Goal: Find specific page/section: Find specific page/section

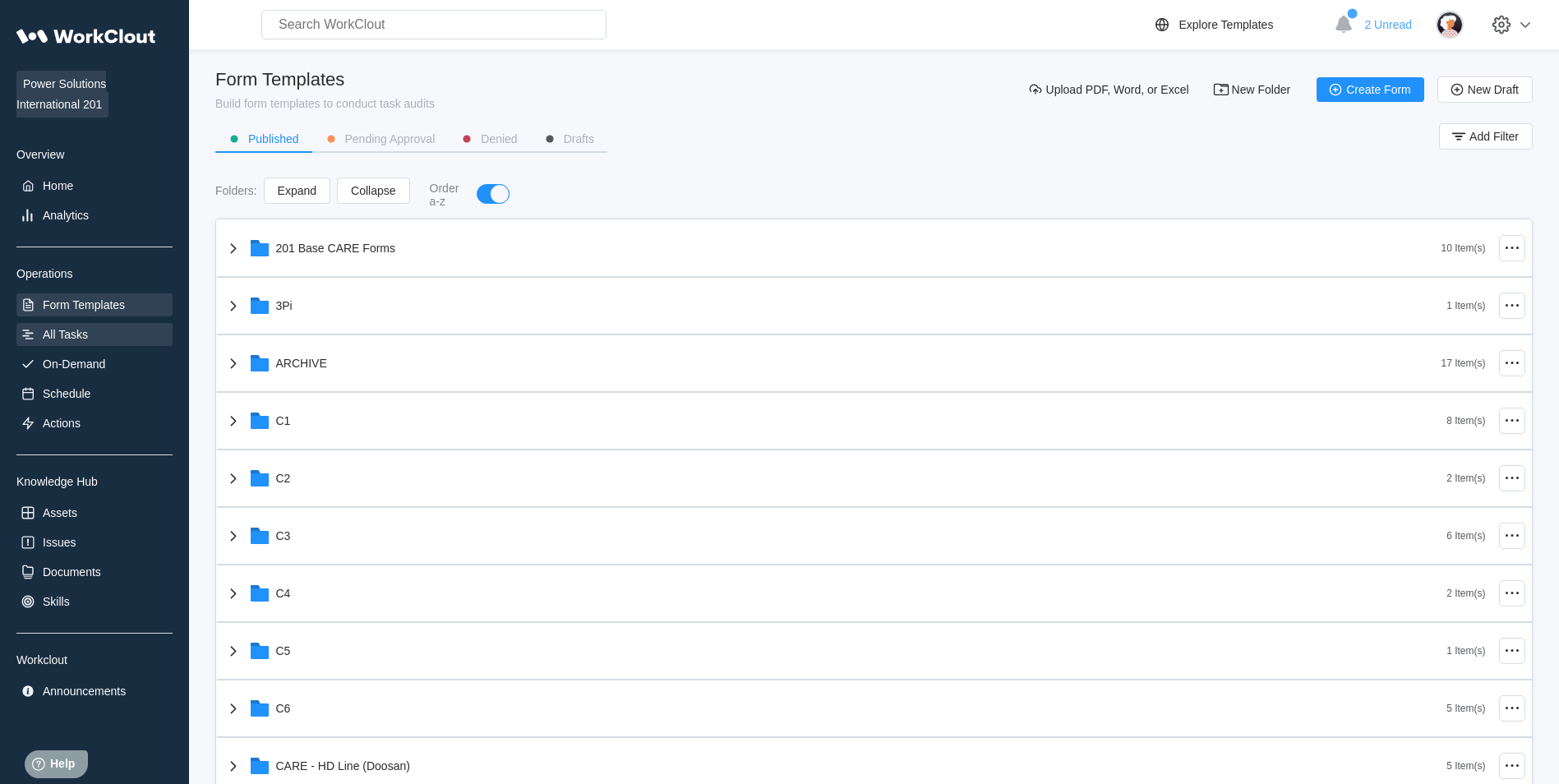
click at [98, 337] on div "All Tasks" at bounding box center [94, 335] width 156 height 23
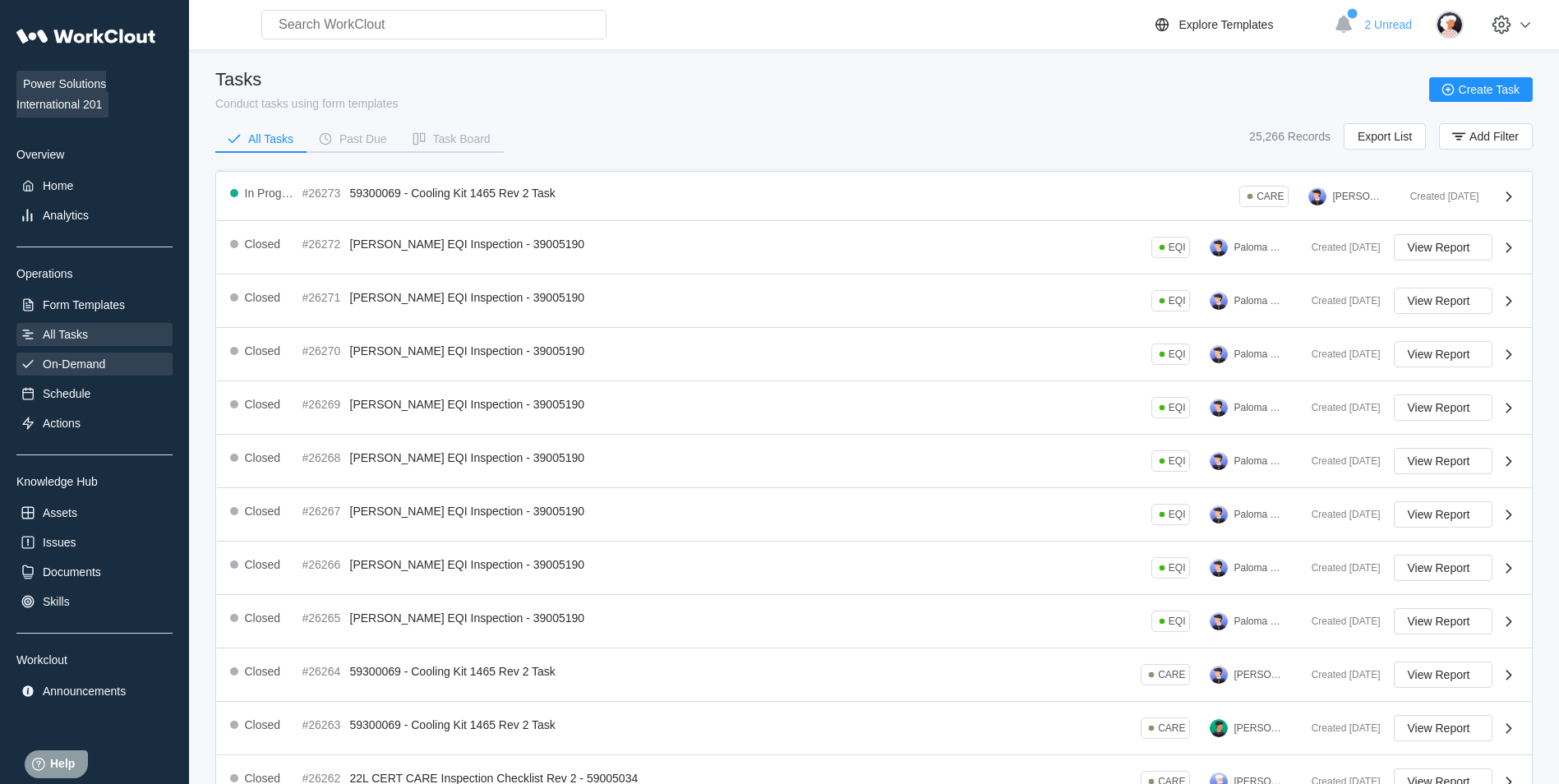
click at [98, 355] on div "On-Demand" at bounding box center [94, 364] width 156 height 23
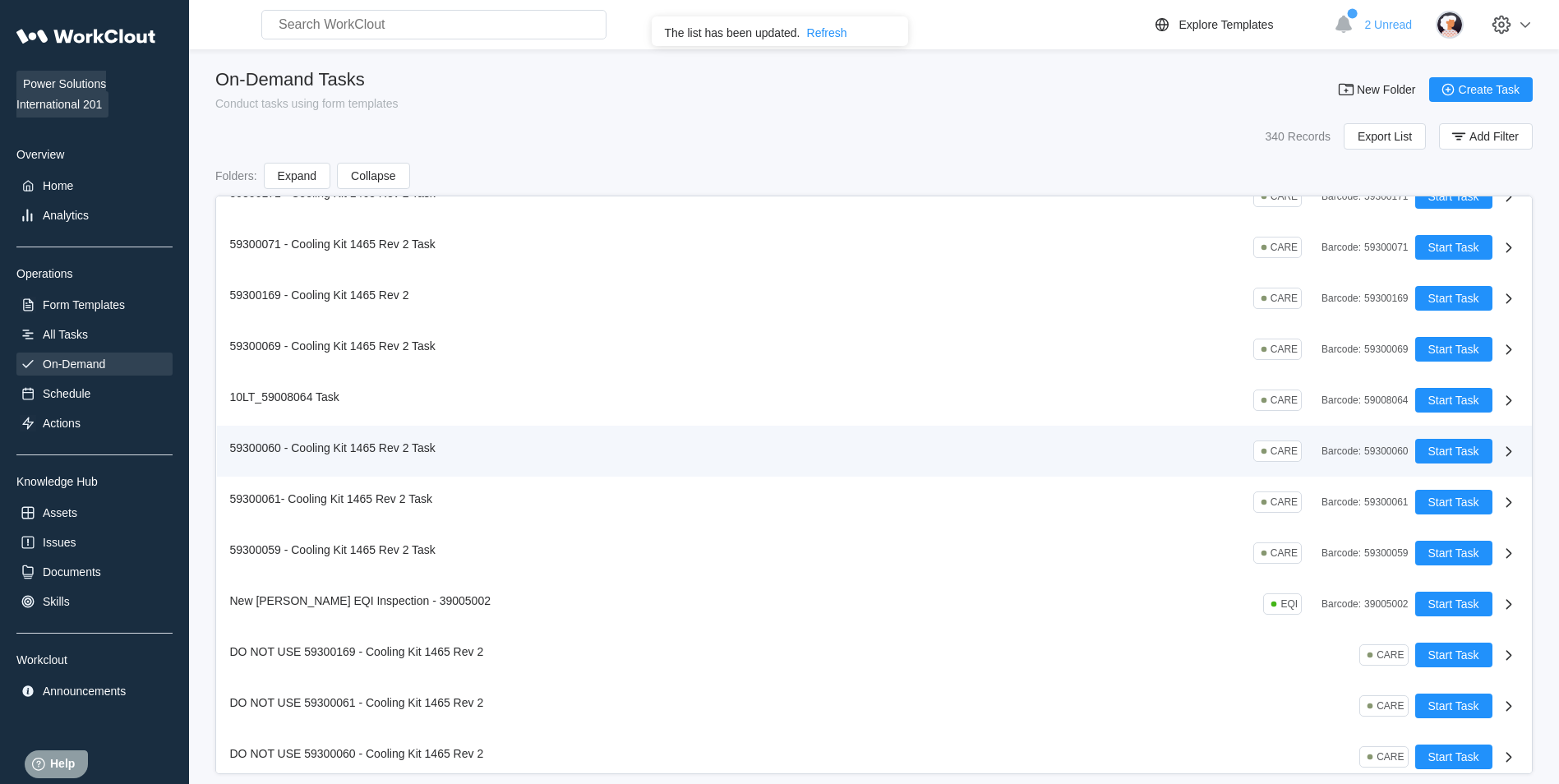
scroll to position [82, 0]
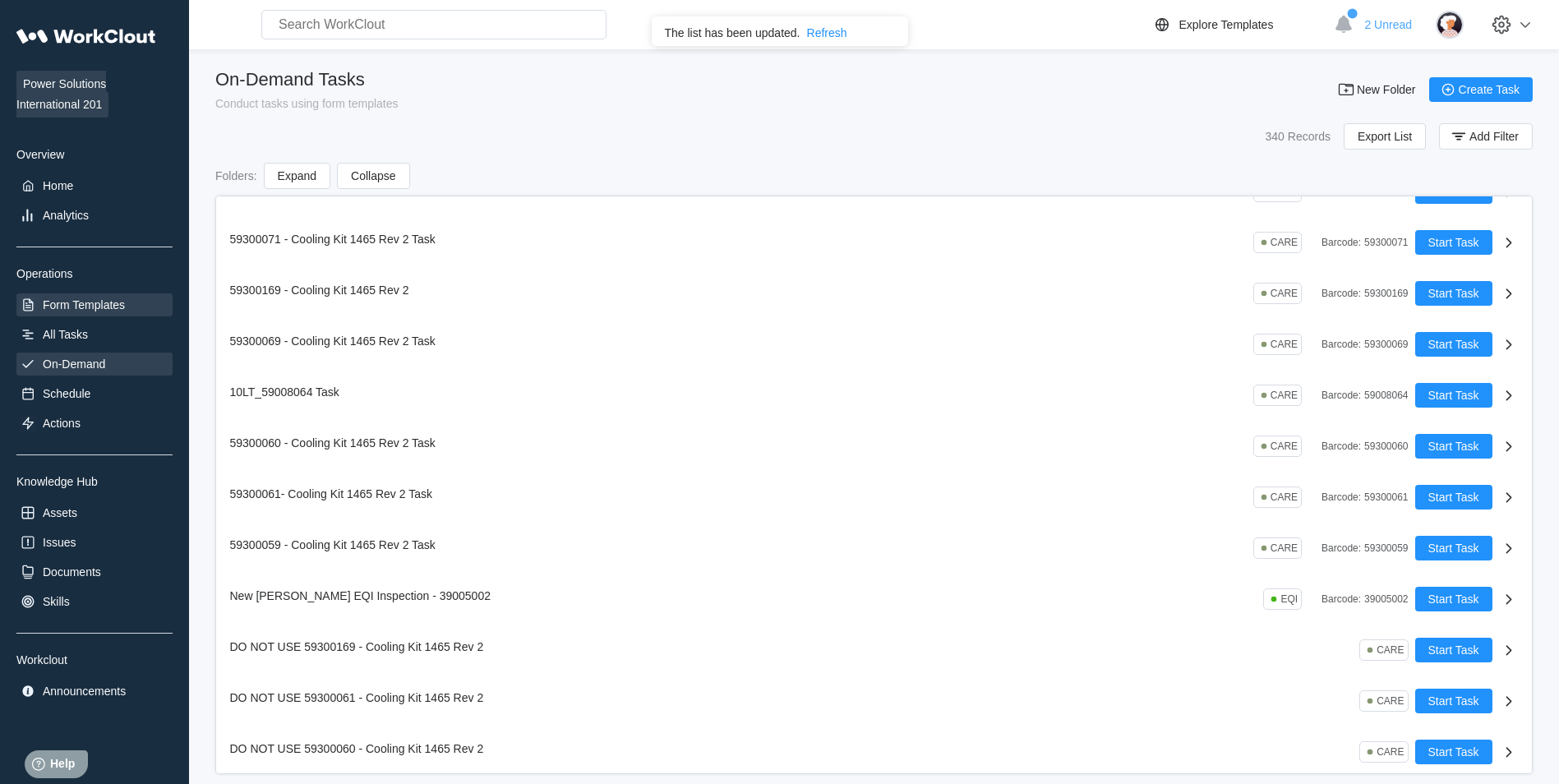
click at [128, 296] on div "Form Templates" at bounding box center [94, 305] width 156 height 23
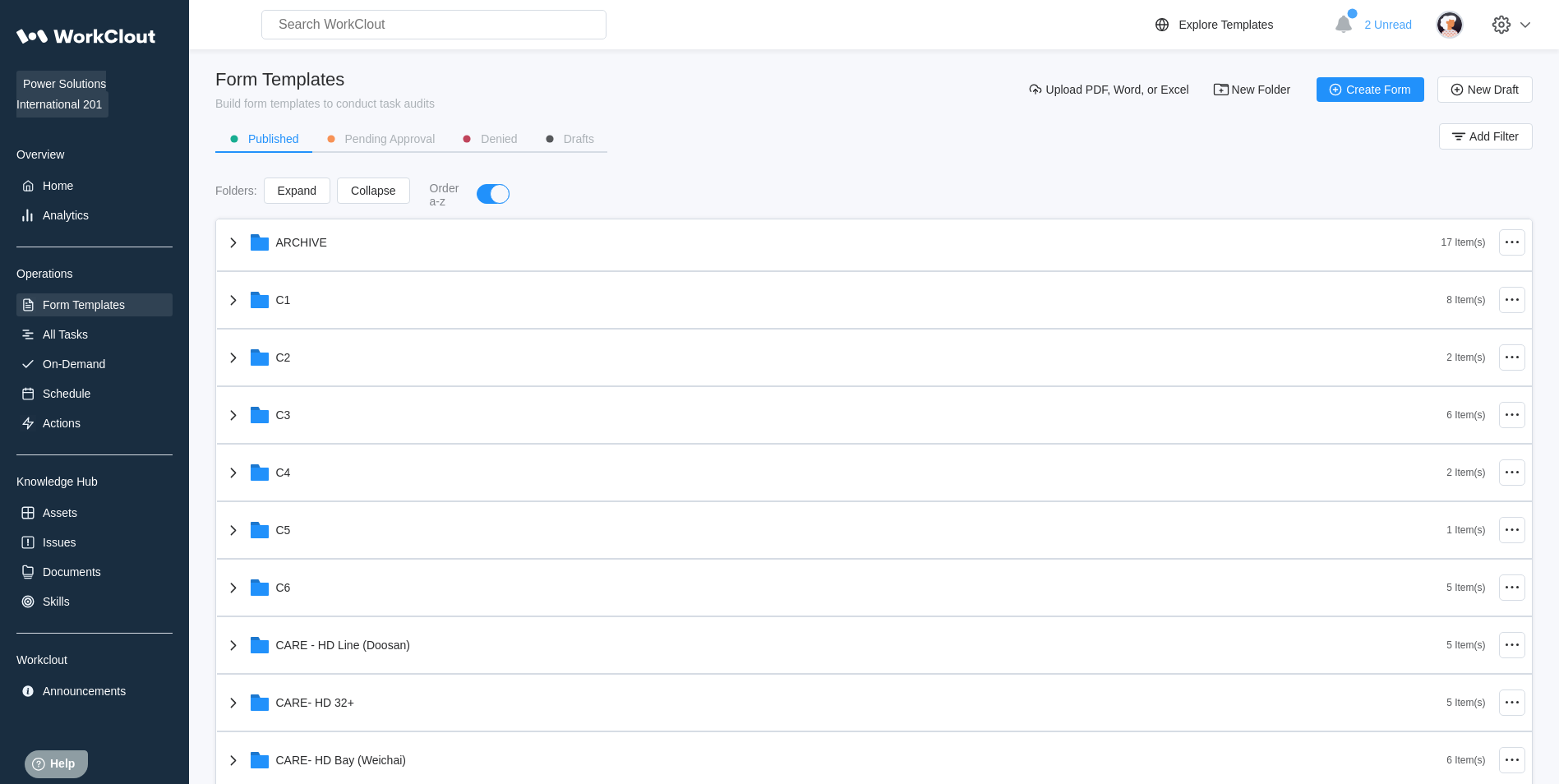
scroll to position [328, 0]
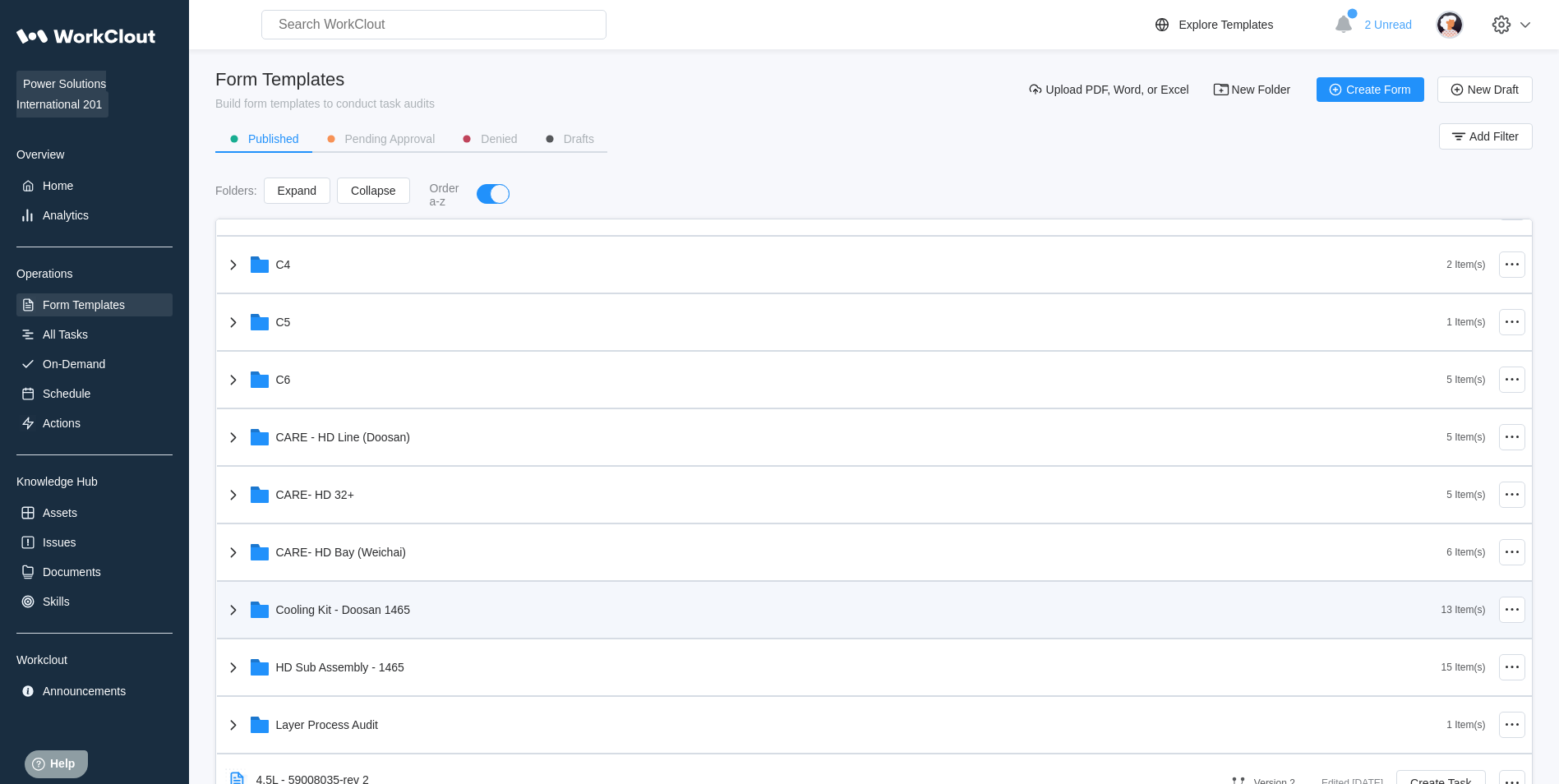
click at [451, 624] on div "Cooling Kit - Doosan 1465" at bounding box center [832, 609] width 1218 height 43
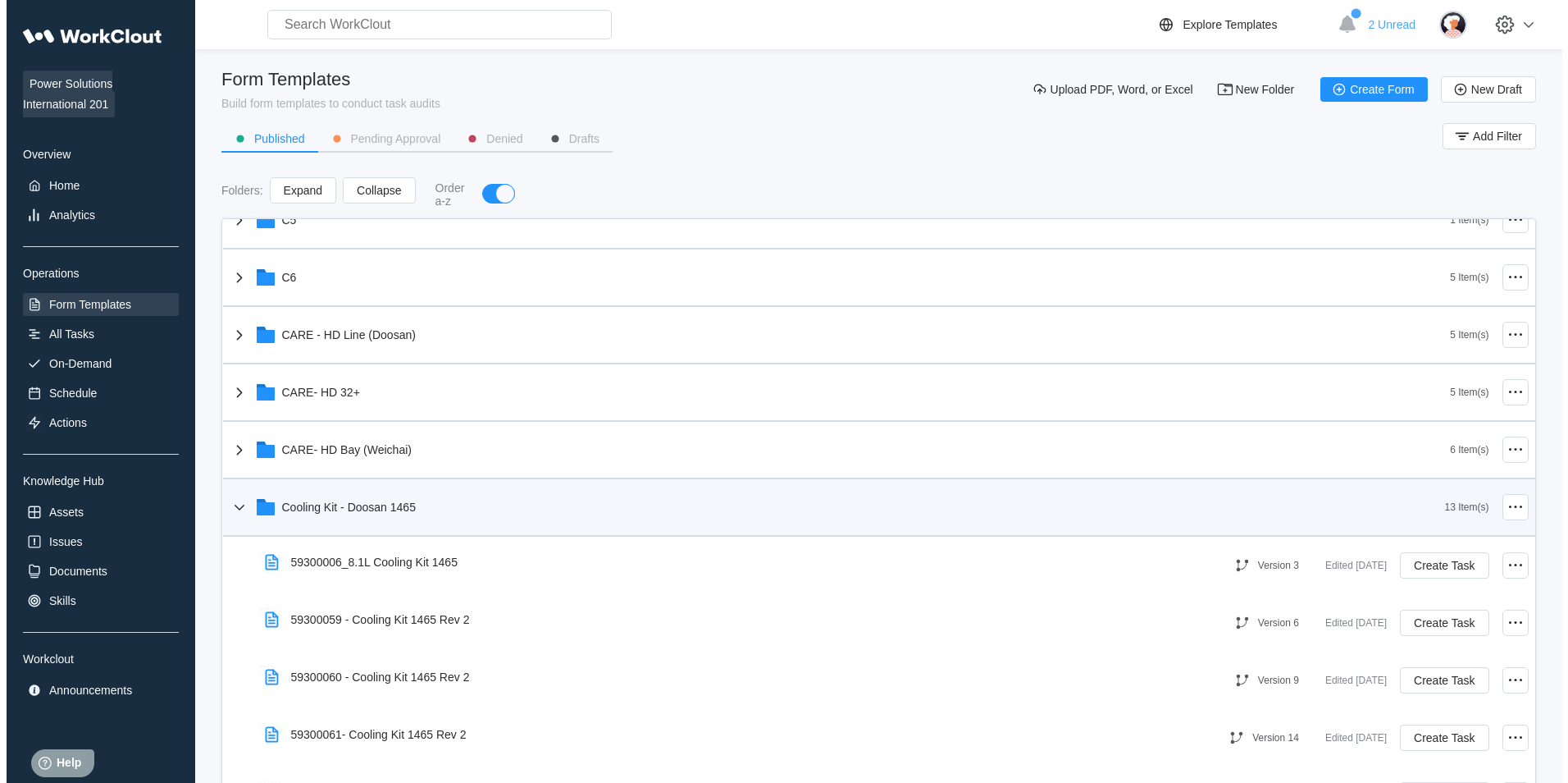
scroll to position [656, 0]
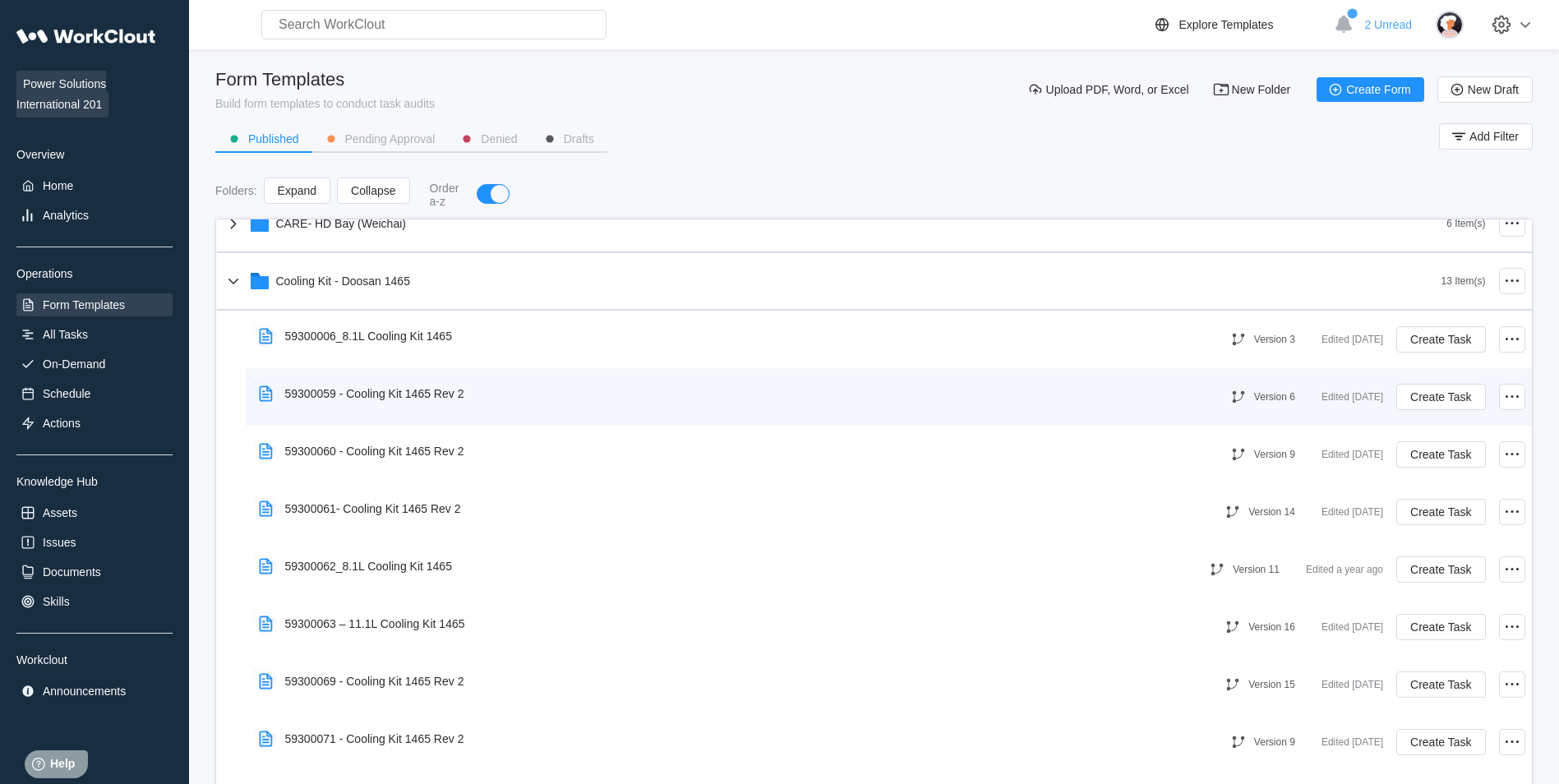
click at [470, 391] on div "59300059 - Cooling Kit 1465 Rev 2" at bounding box center [364, 393] width 225 height 37
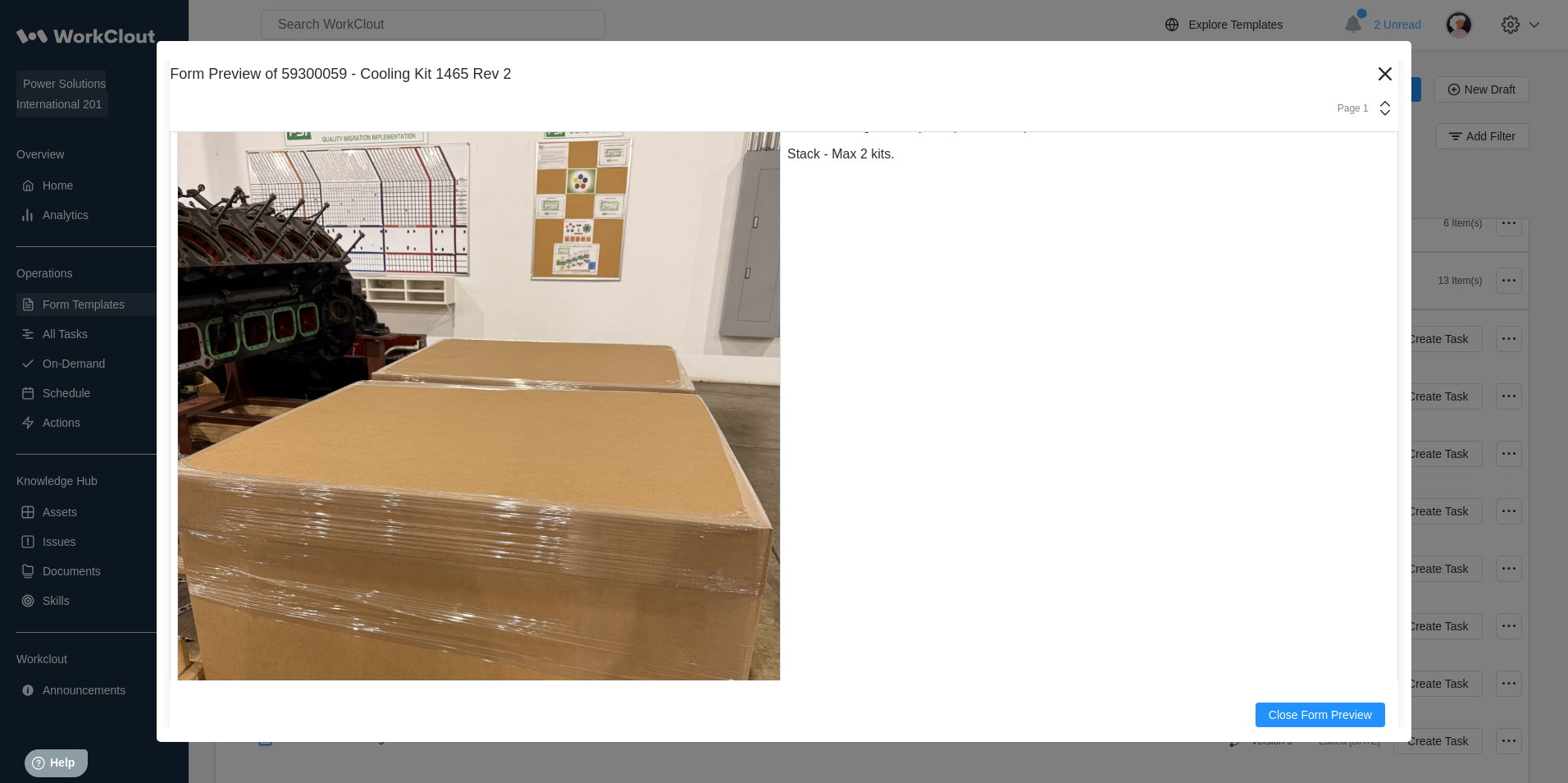
scroll to position [17229, 0]
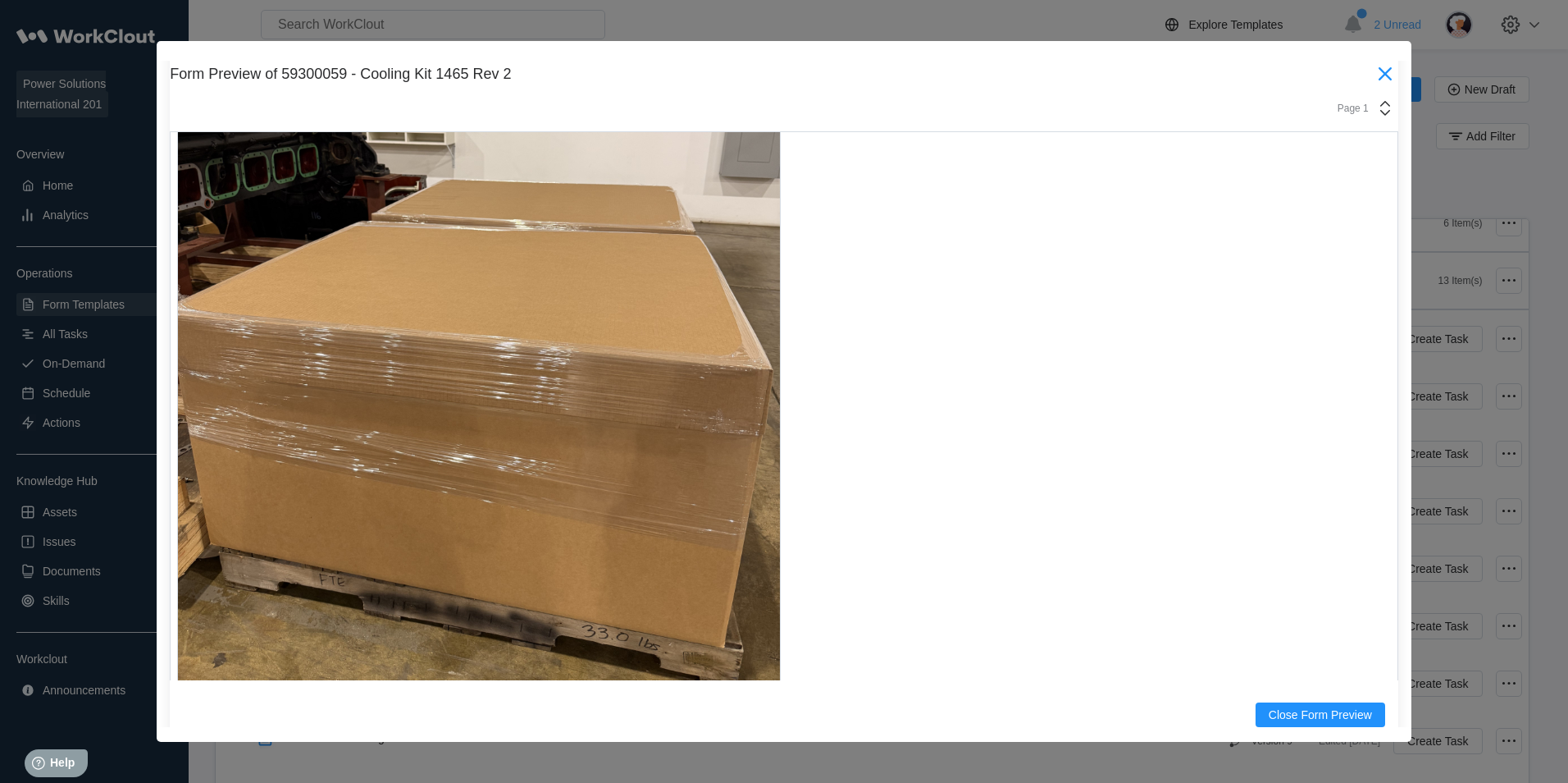
click at [1372, 69] on icon at bounding box center [1385, 74] width 26 height 26
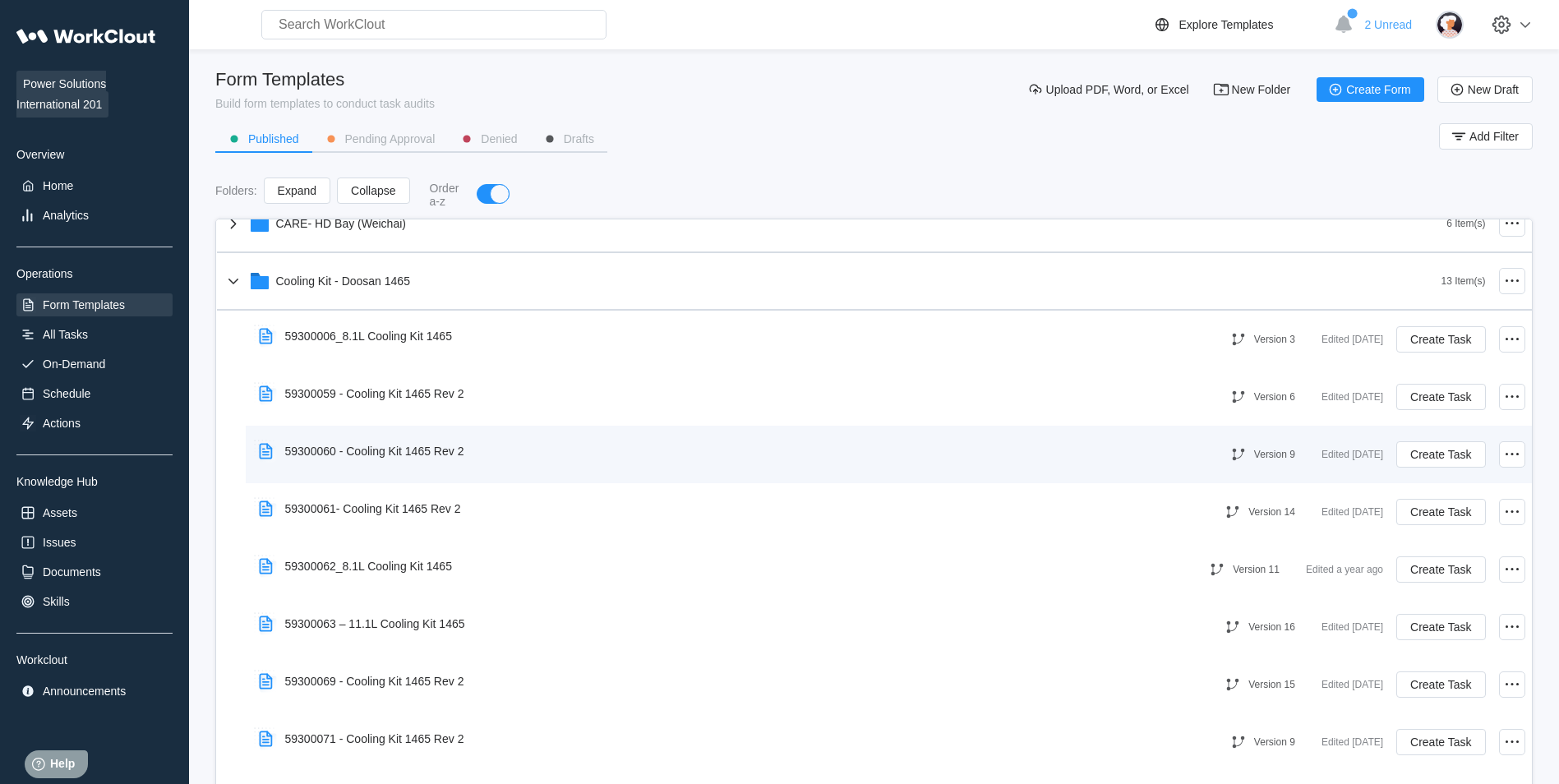
click at [485, 449] on div "59300060 - Cooling Kit 1465 Rev 2" at bounding box center [723, 450] width 944 height 37
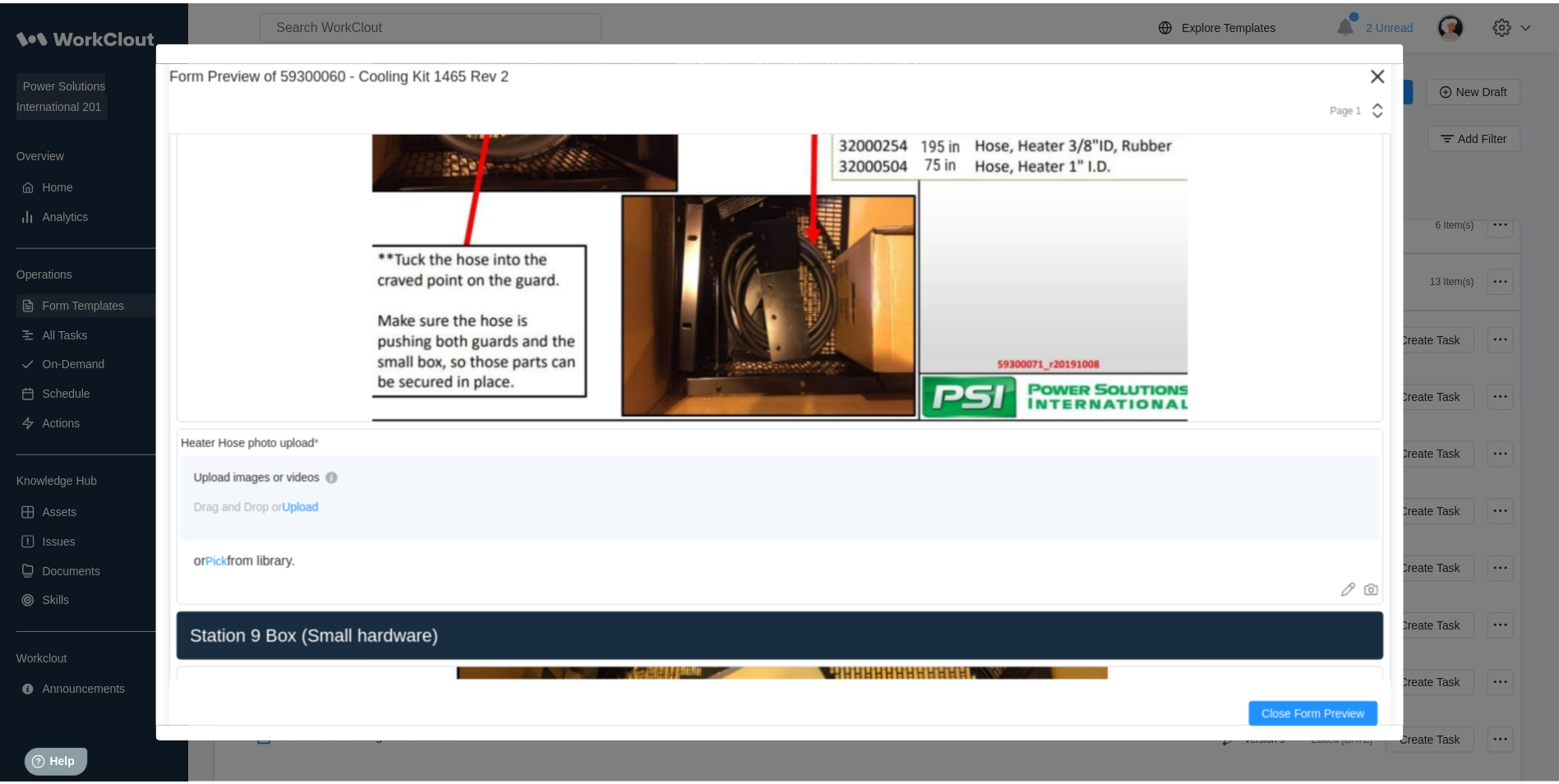
scroll to position [13225, 0]
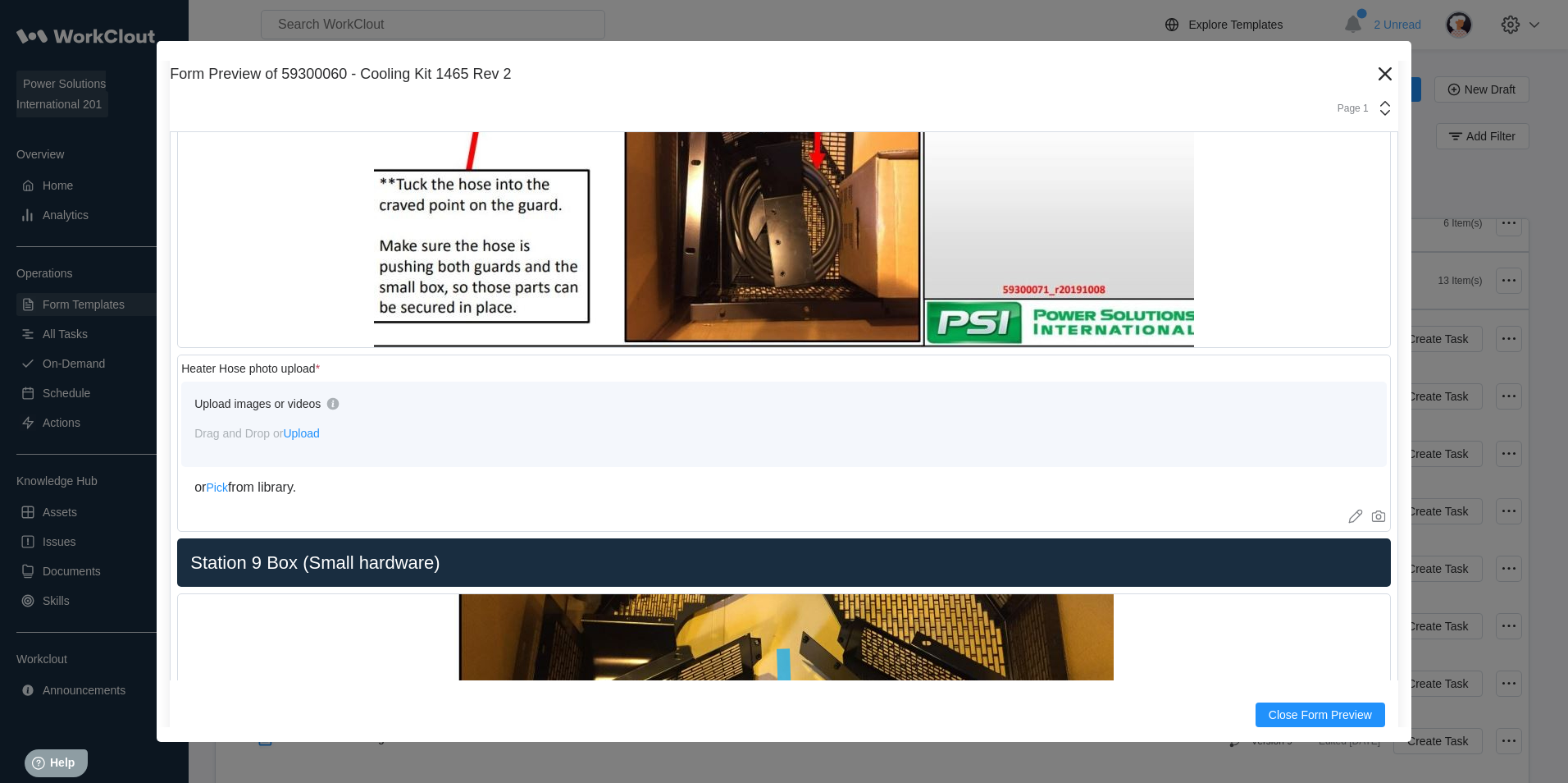
click at [1378, 71] on icon at bounding box center [1385, 74] width 26 height 26
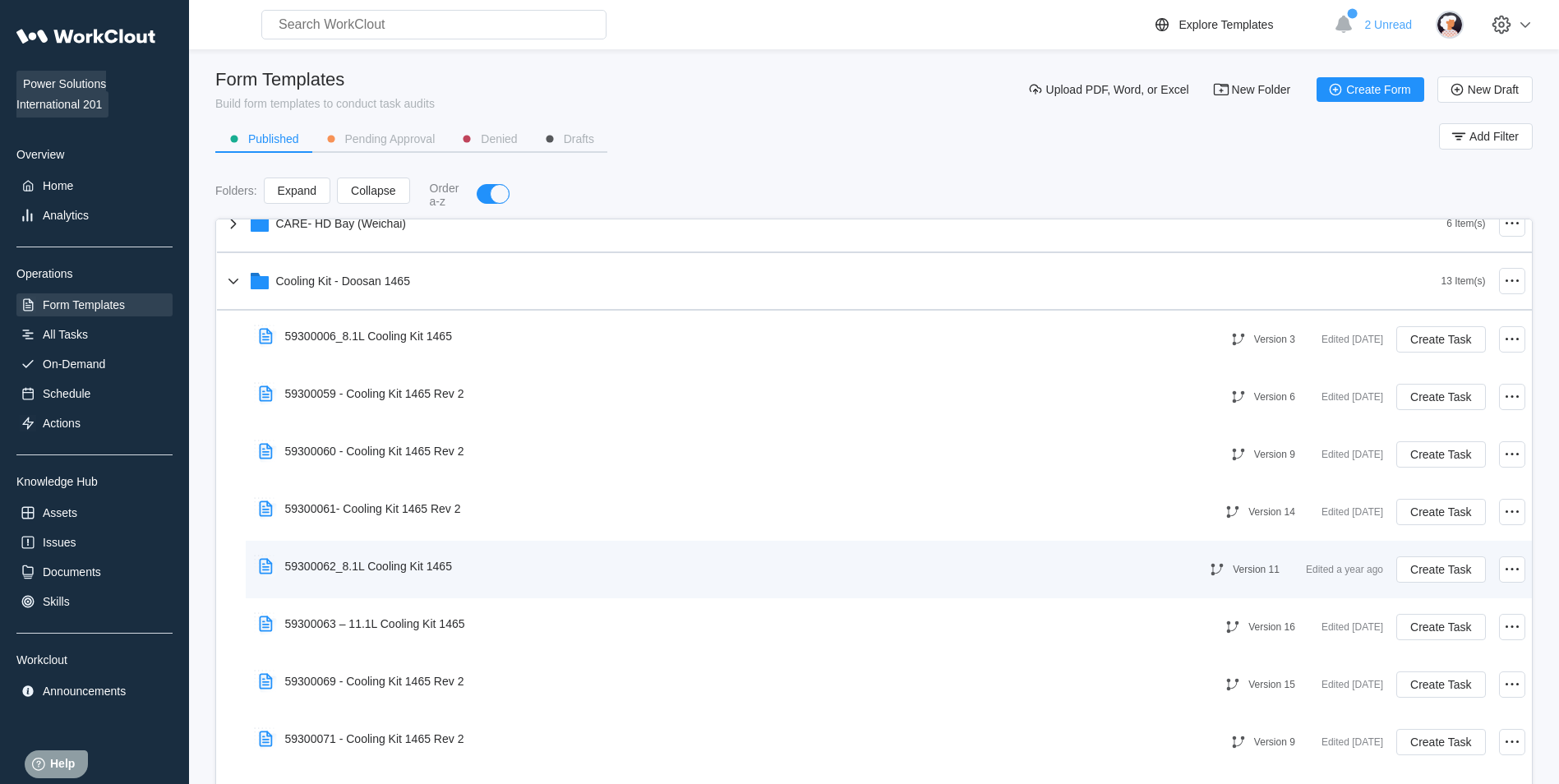
click at [517, 557] on div "59300062_8.1L Cooling Kit 1465" at bounding box center [716, 565] width 929 height 37
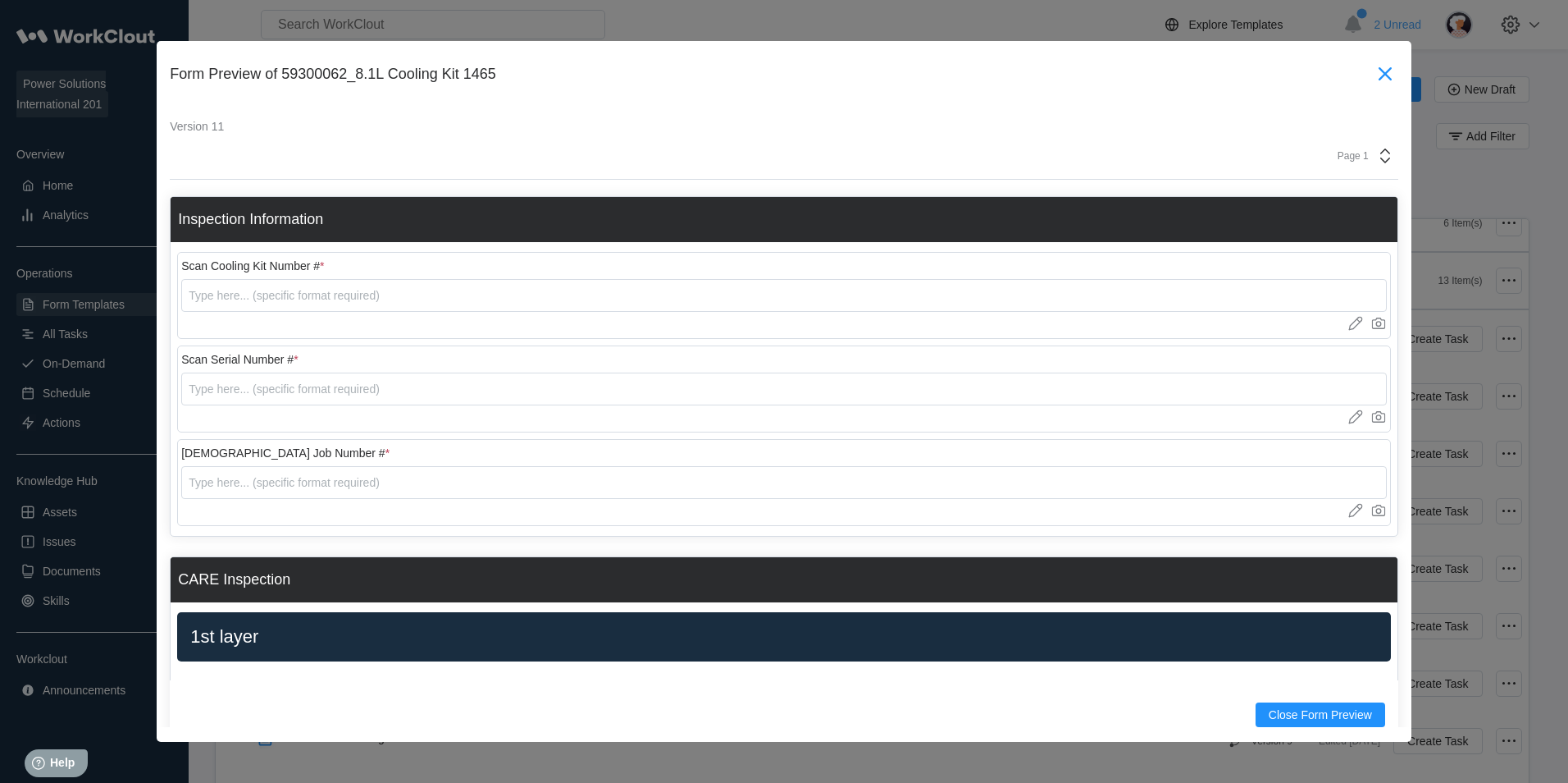
click at [1383, 70] on icon at bounding box center [1385, 74] width 26 height 26
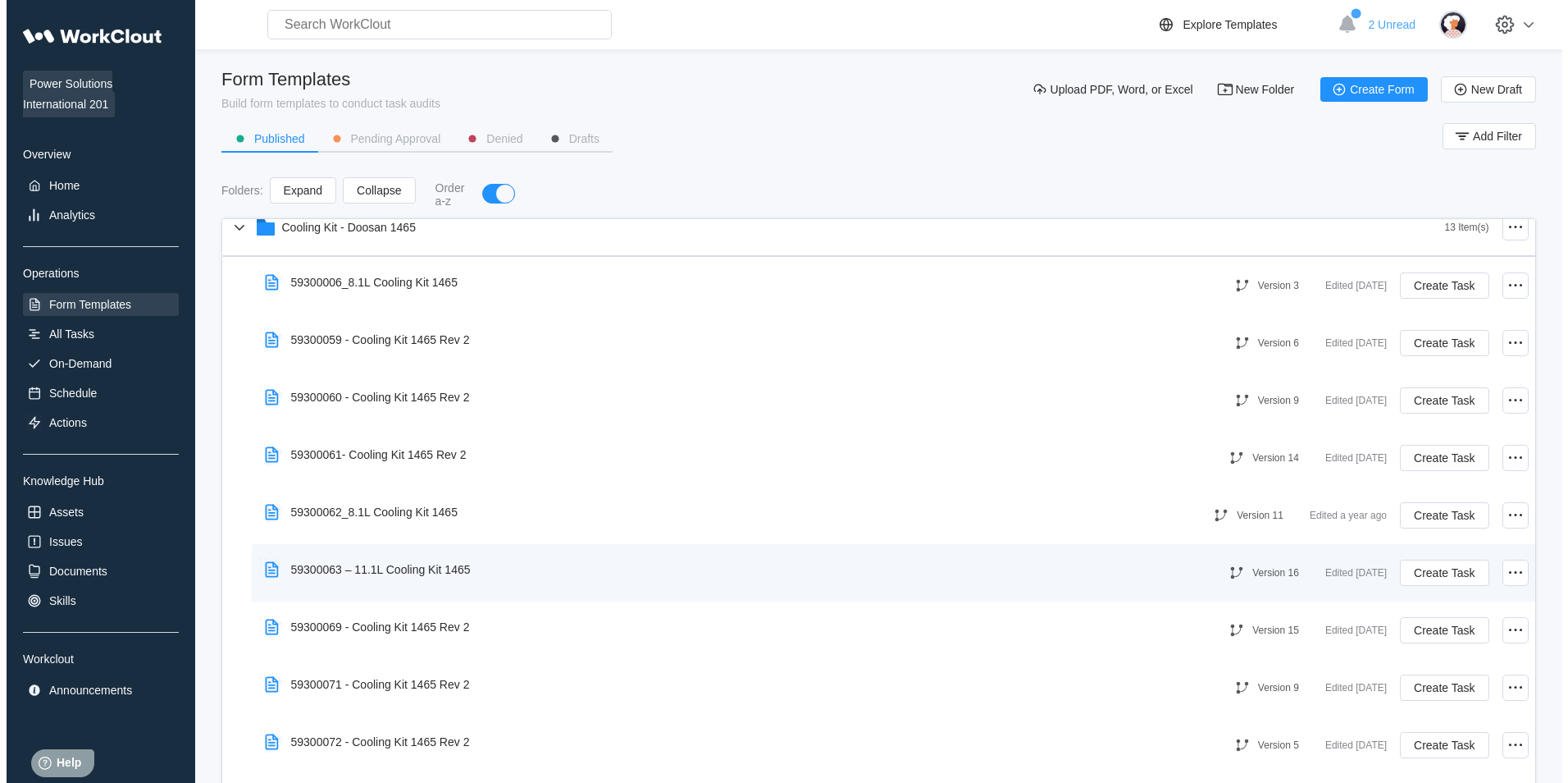
scroll to position [739, 0]
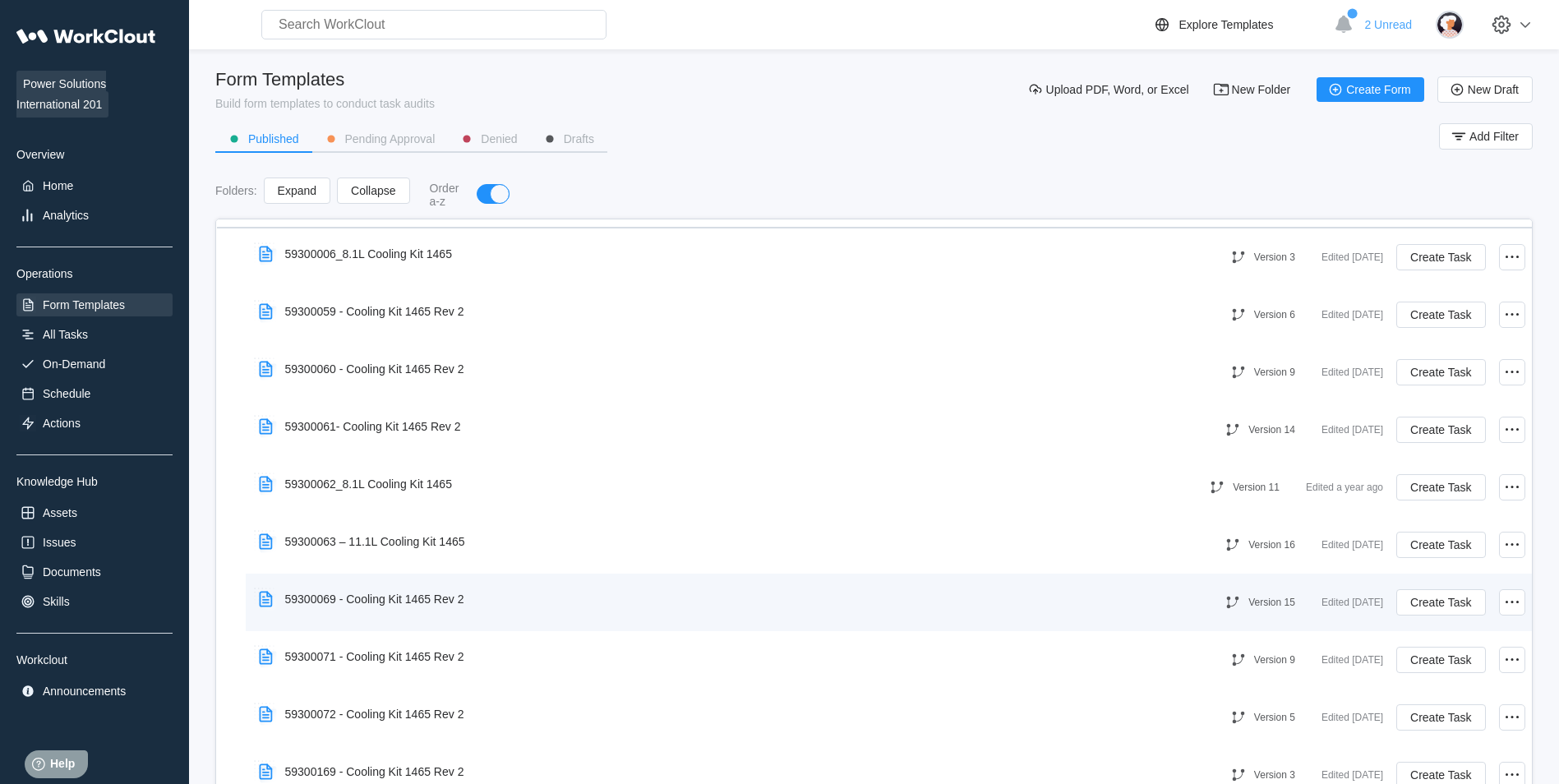
click at [519, 598] on div "59300069 - Cooling Kit 1465 Rev 2" at bounding box center [723, 598] width 944 height 37
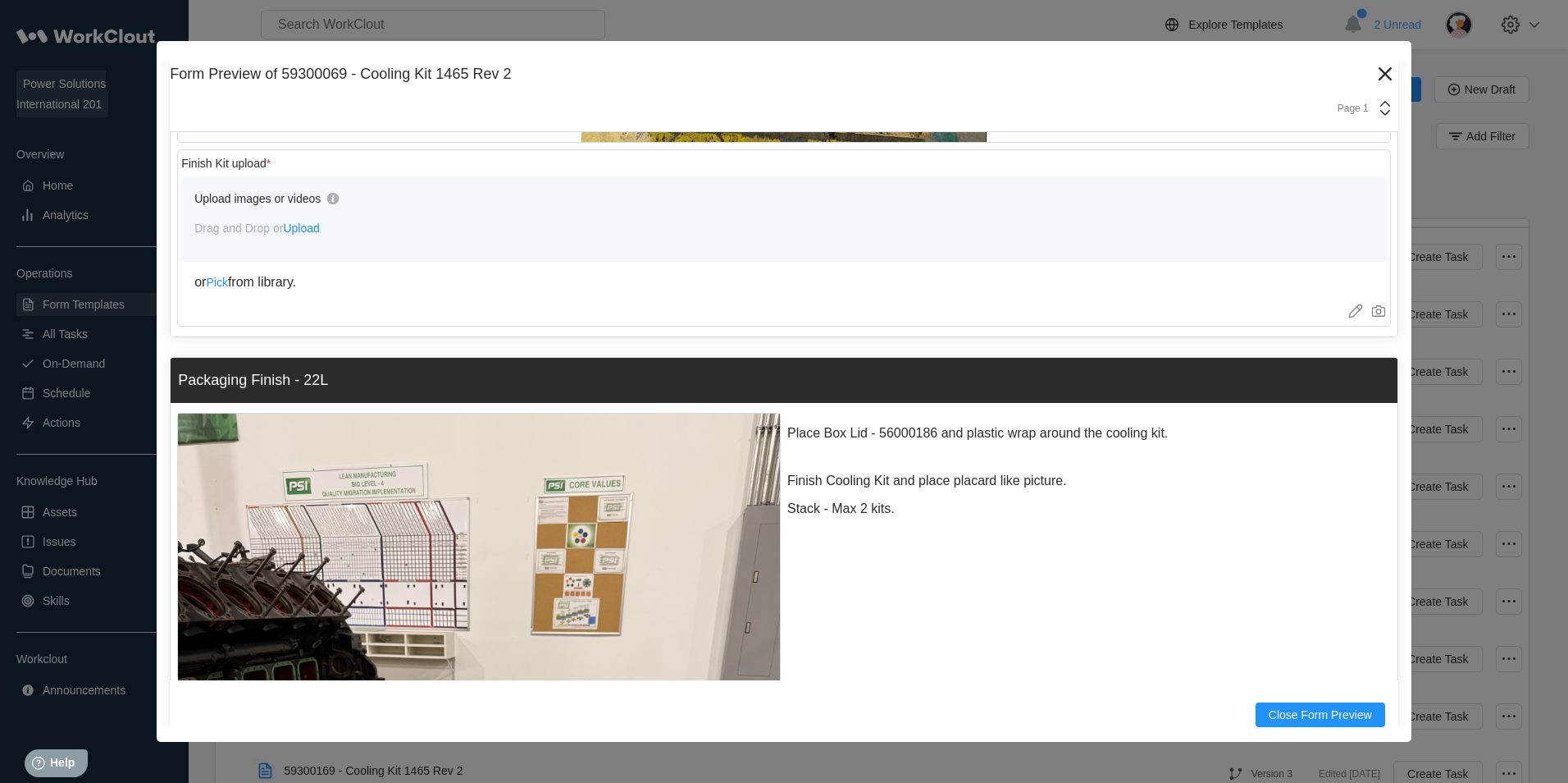
scroll to position [18541, 0]
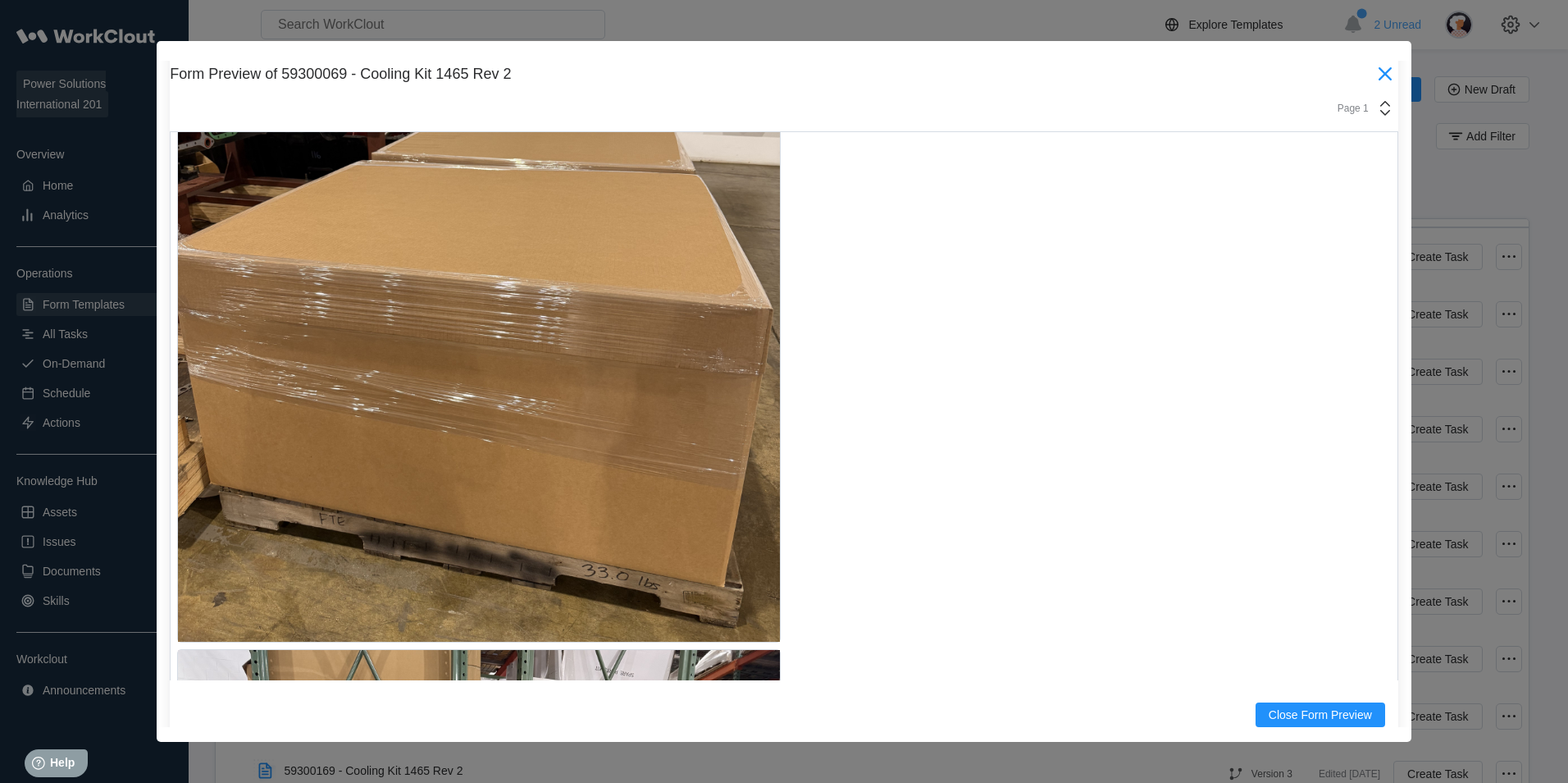
click at [1380, 65] on icon at bounding box center [1385, 74] width 26 height 26
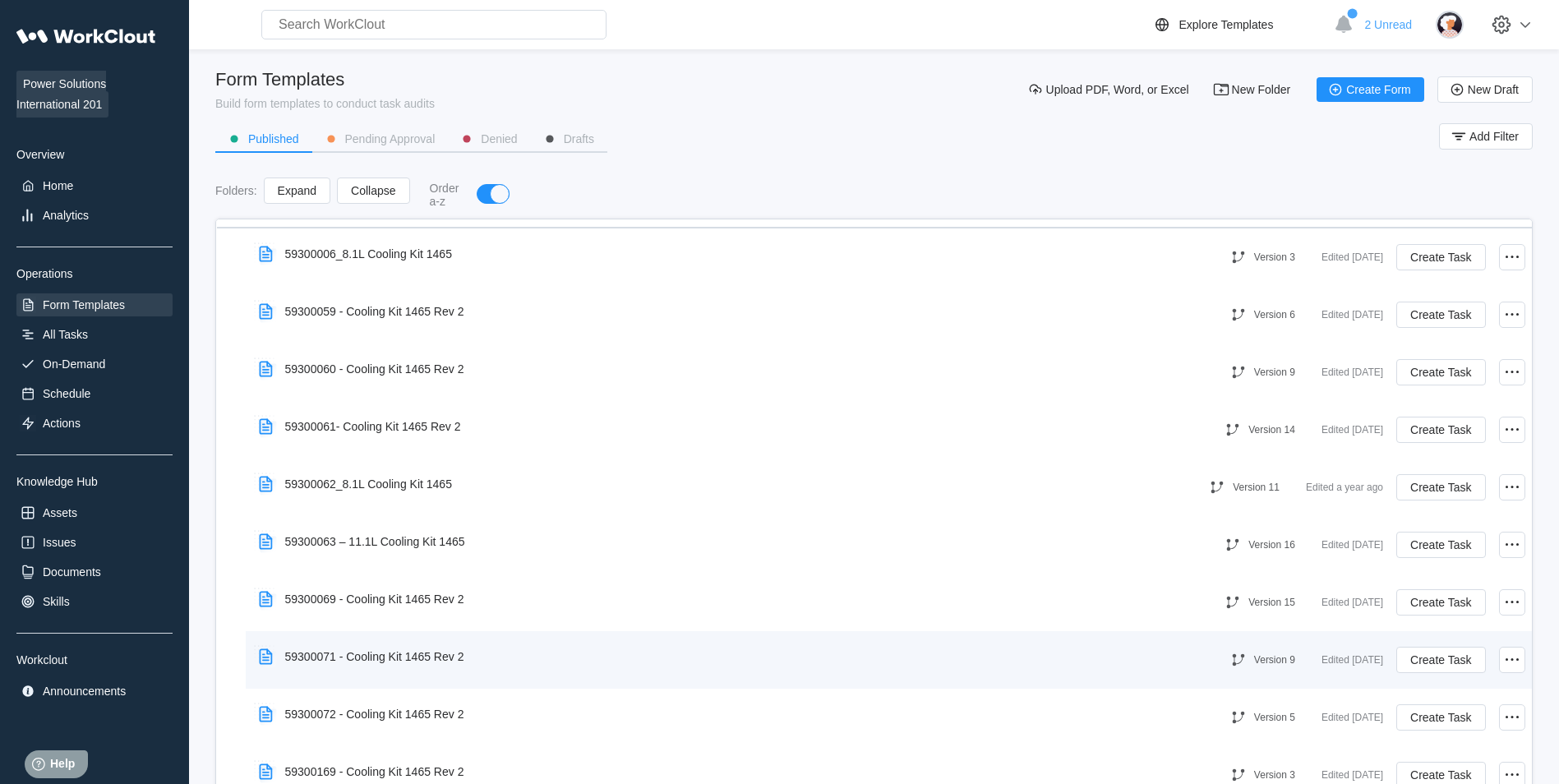
click at [498, 649] on div "59300071 - Cooling Kit 1465 Rev 2" at bounding box center [723, 656] width 944 height 37
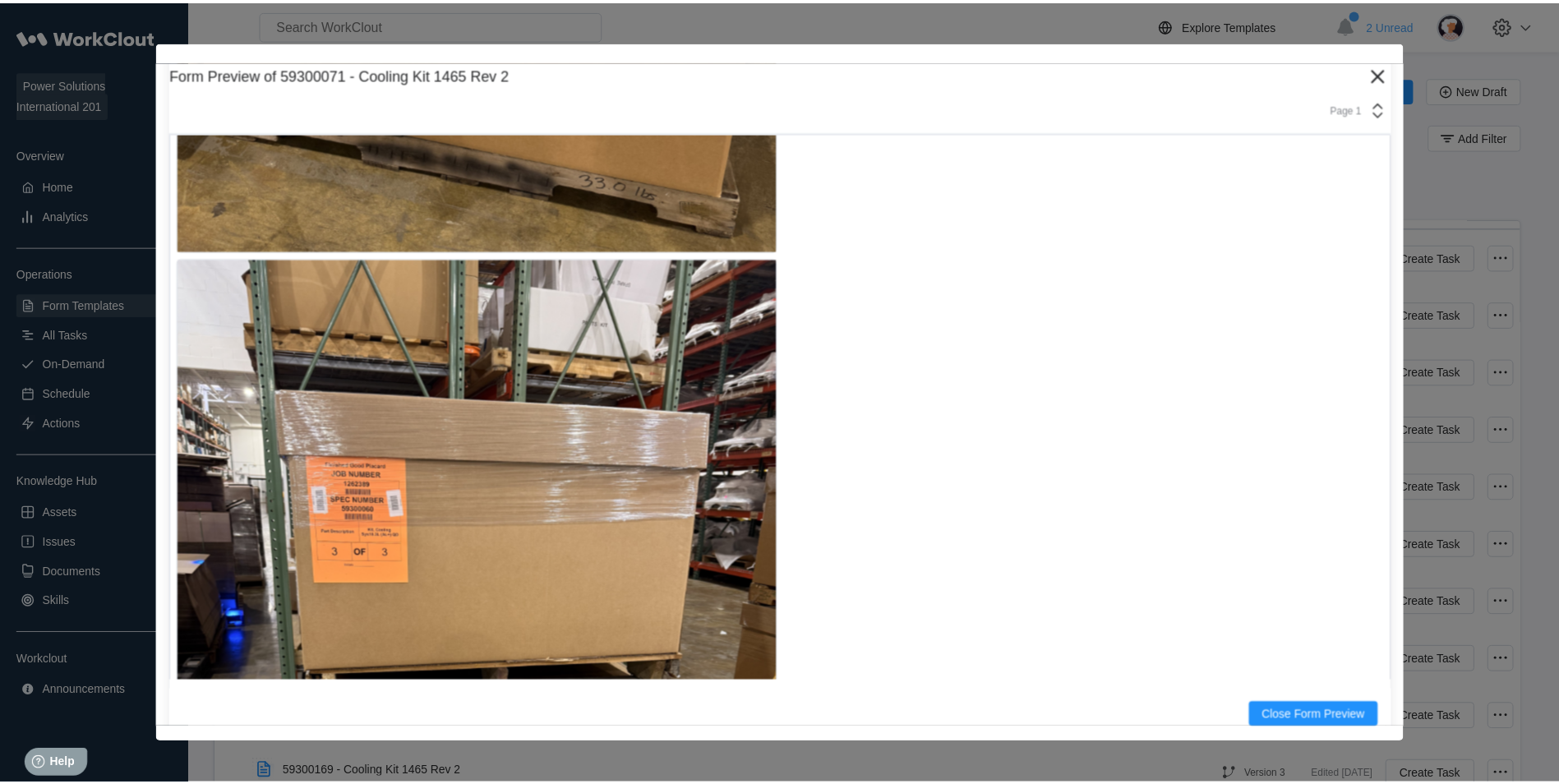
scroll to position [17414, 0]
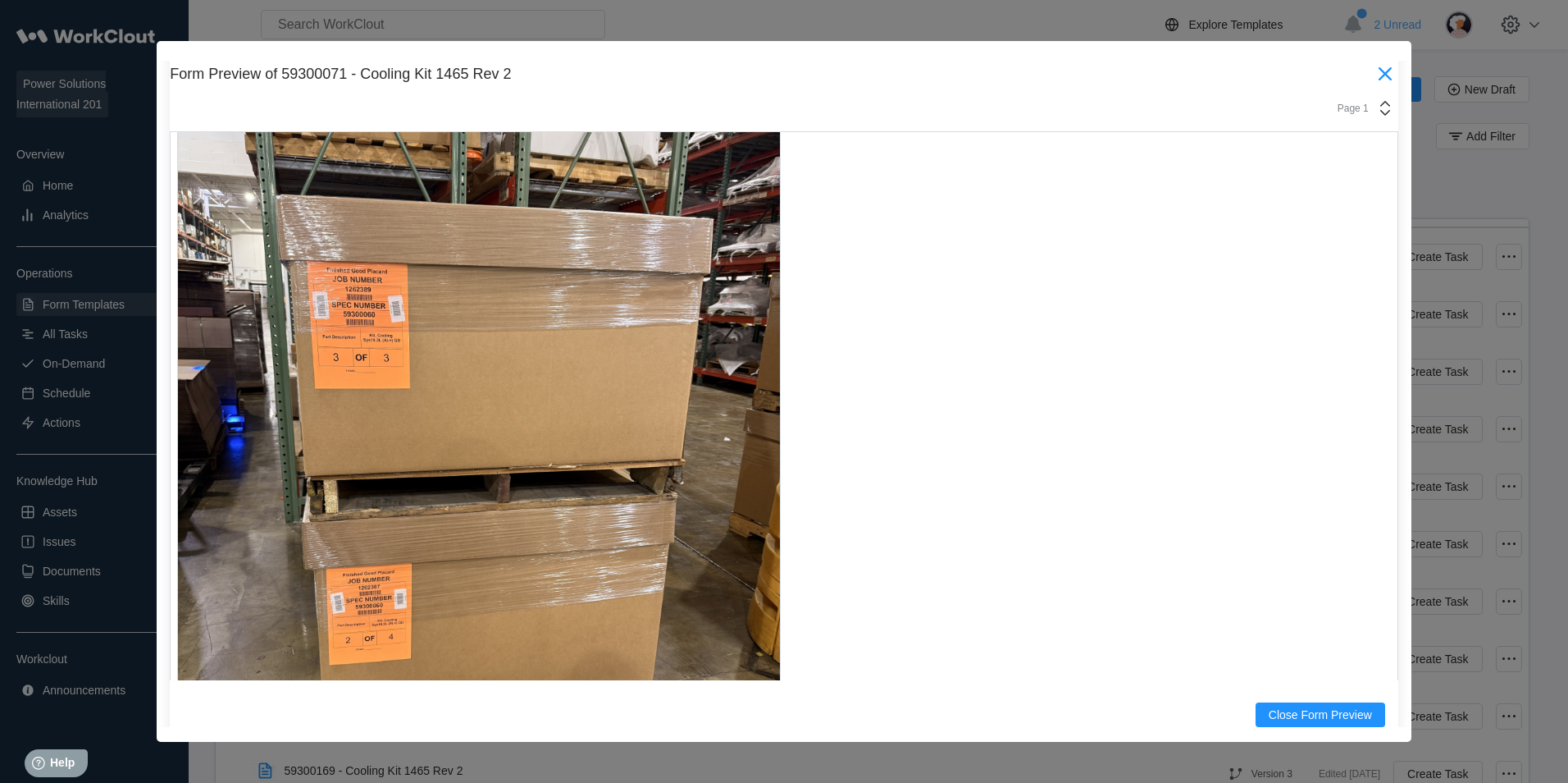
click at [1375, 75] on icon at bounding box center [1385, 74] width 26 height 26
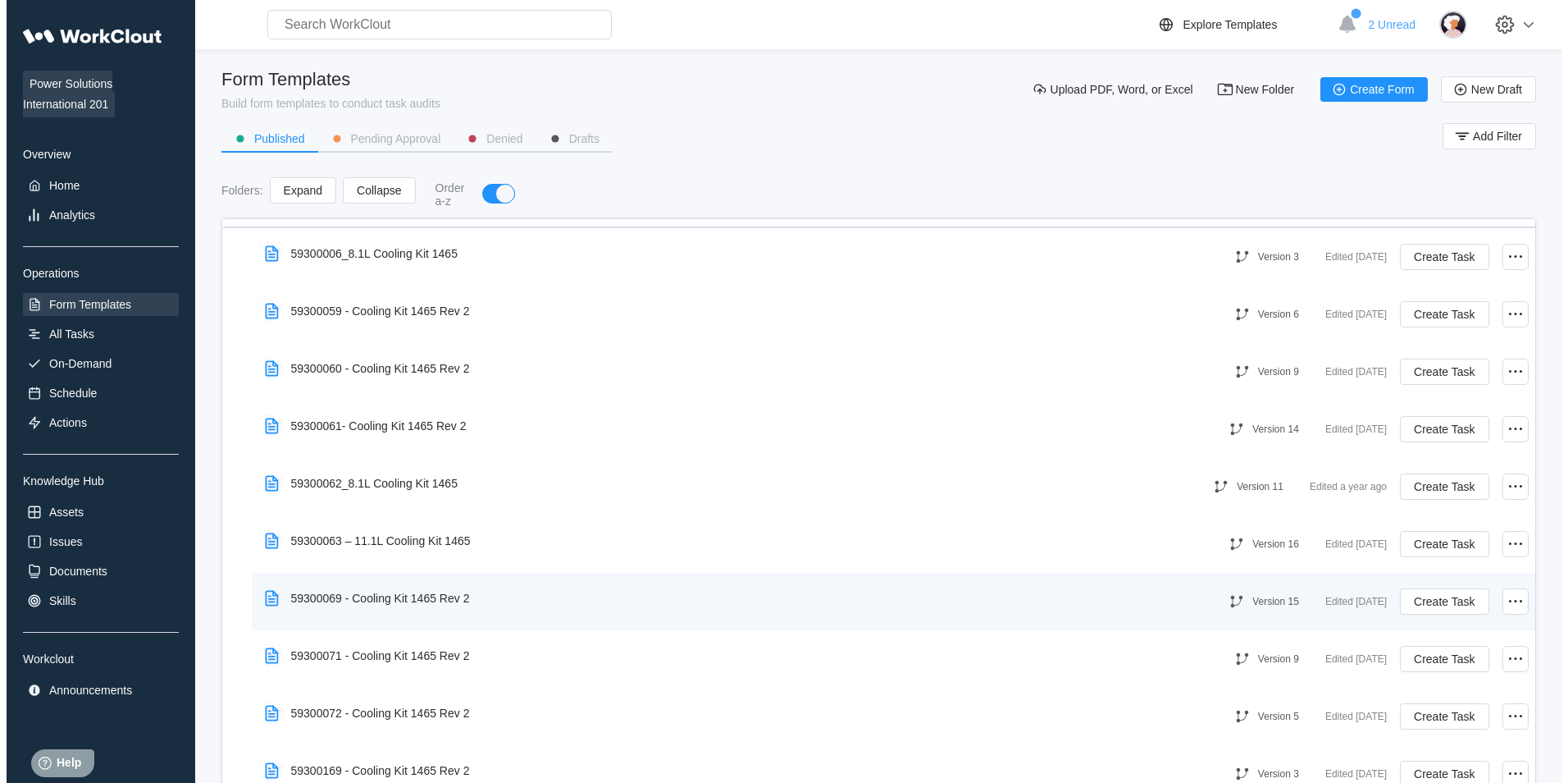
scroll to position [820, 0]
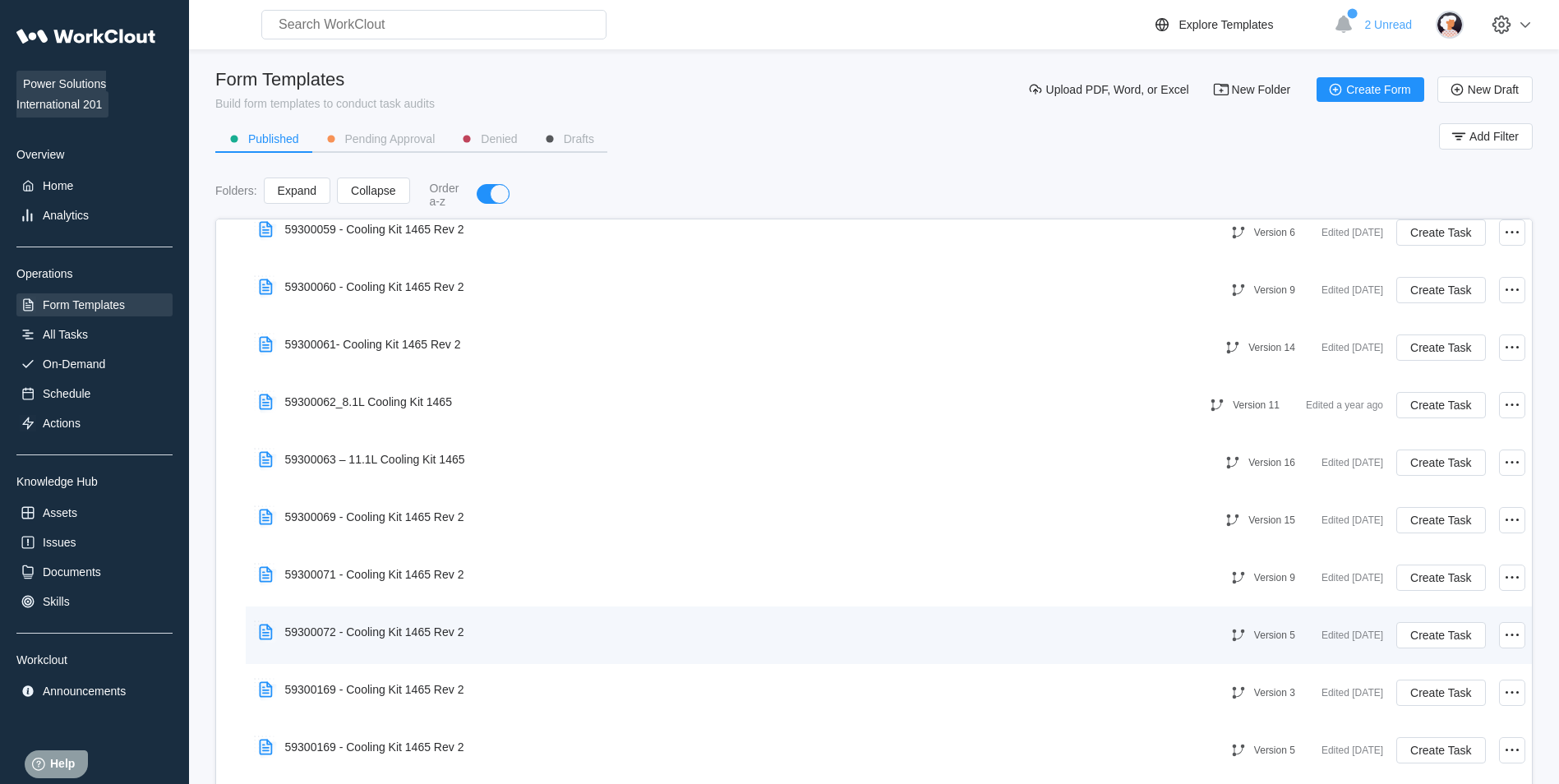
click at [496, 629] on div "59300072 - Cooling Kit 1465 Rev 2" at bounding box center [723, 631] width 944 height 37
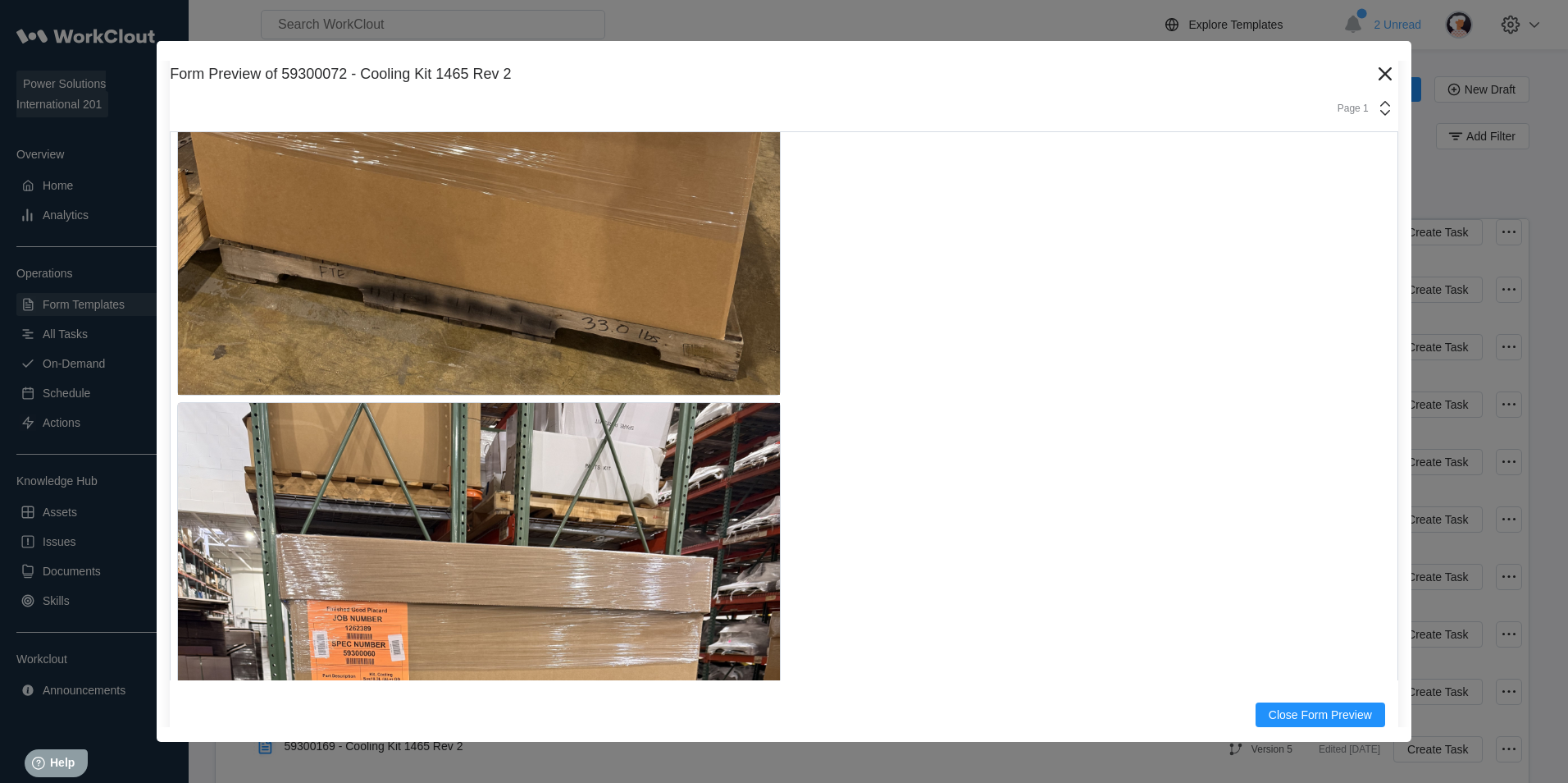
scroll to position [17125, 0]
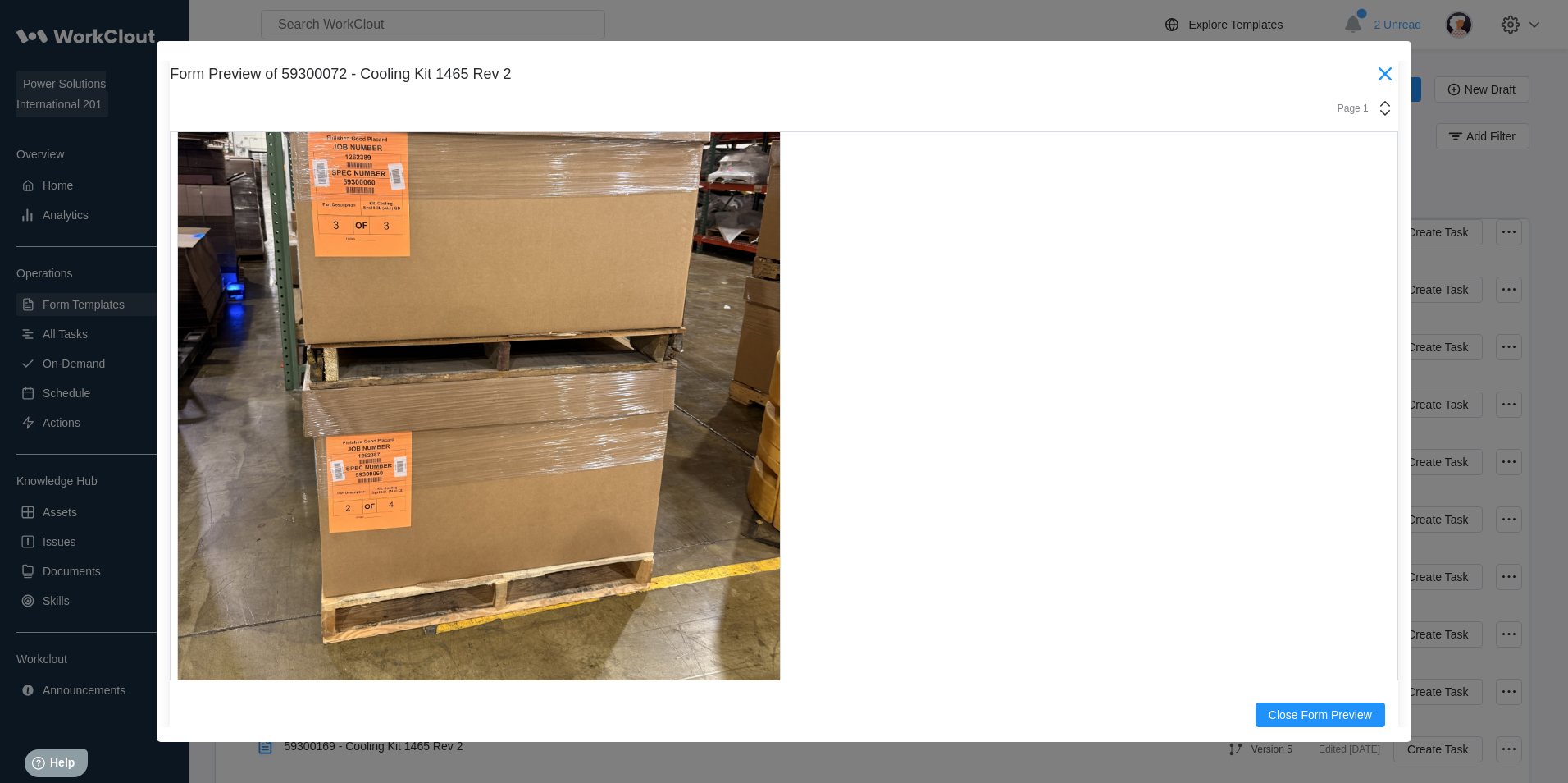
click at [1384, 69] on icon at bounding box center [1385, 74] width 26 height 26
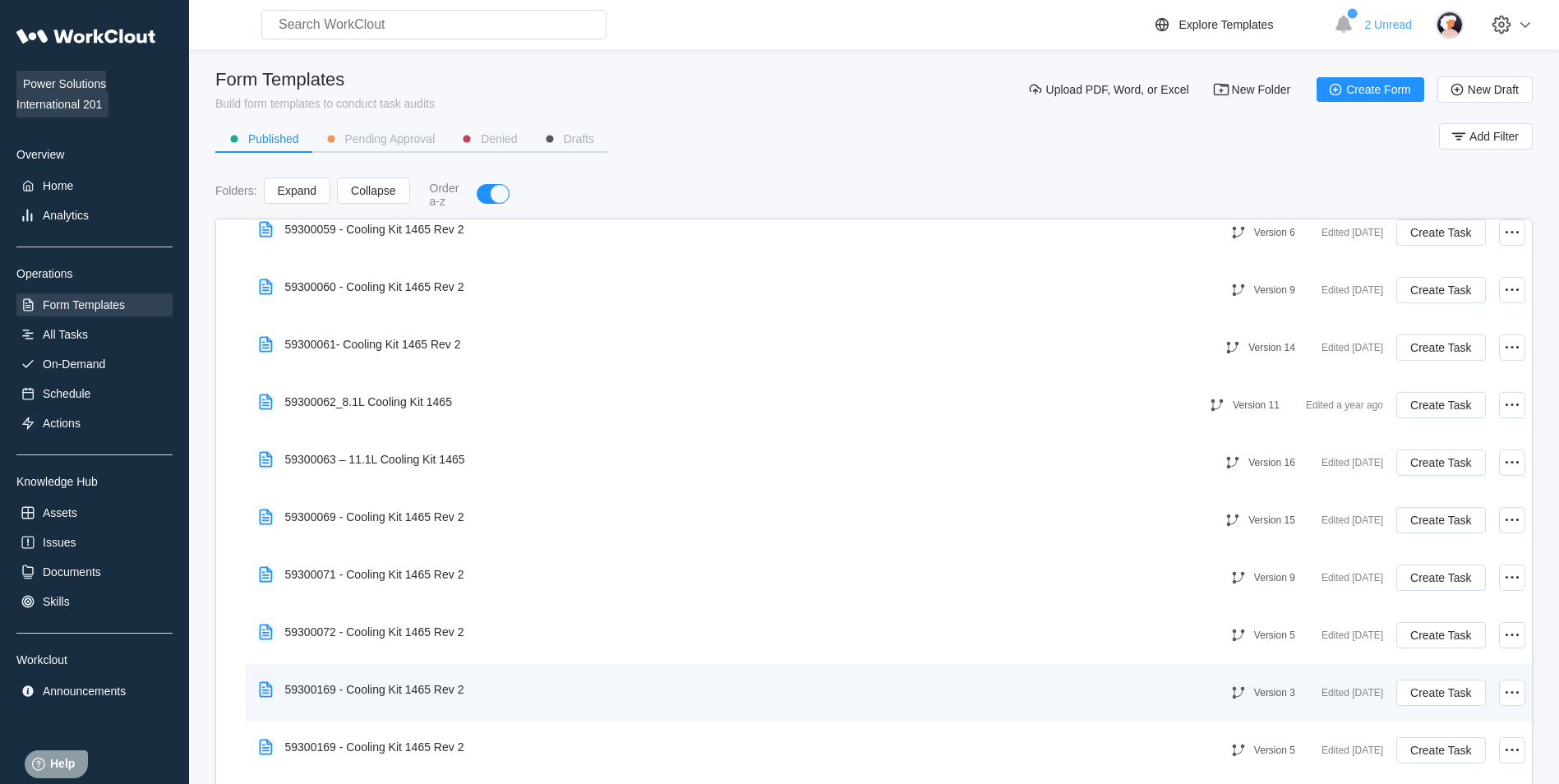
click at [485, 683] on div "59300169 - Cooling Kit 1465 Rev 2" at bounding box center [723, 688] width 944 height 37
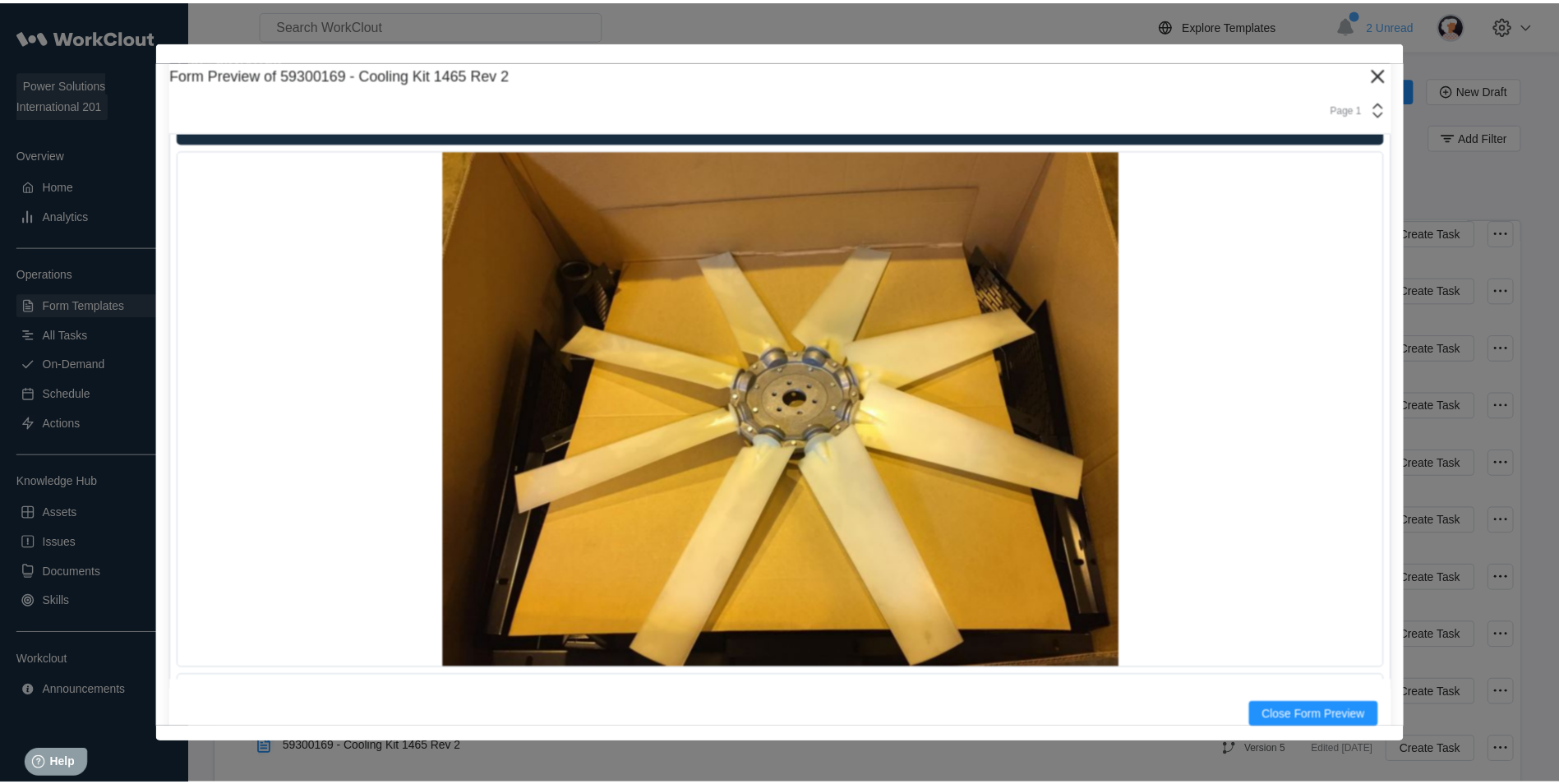
scroll to position [16593, 0]
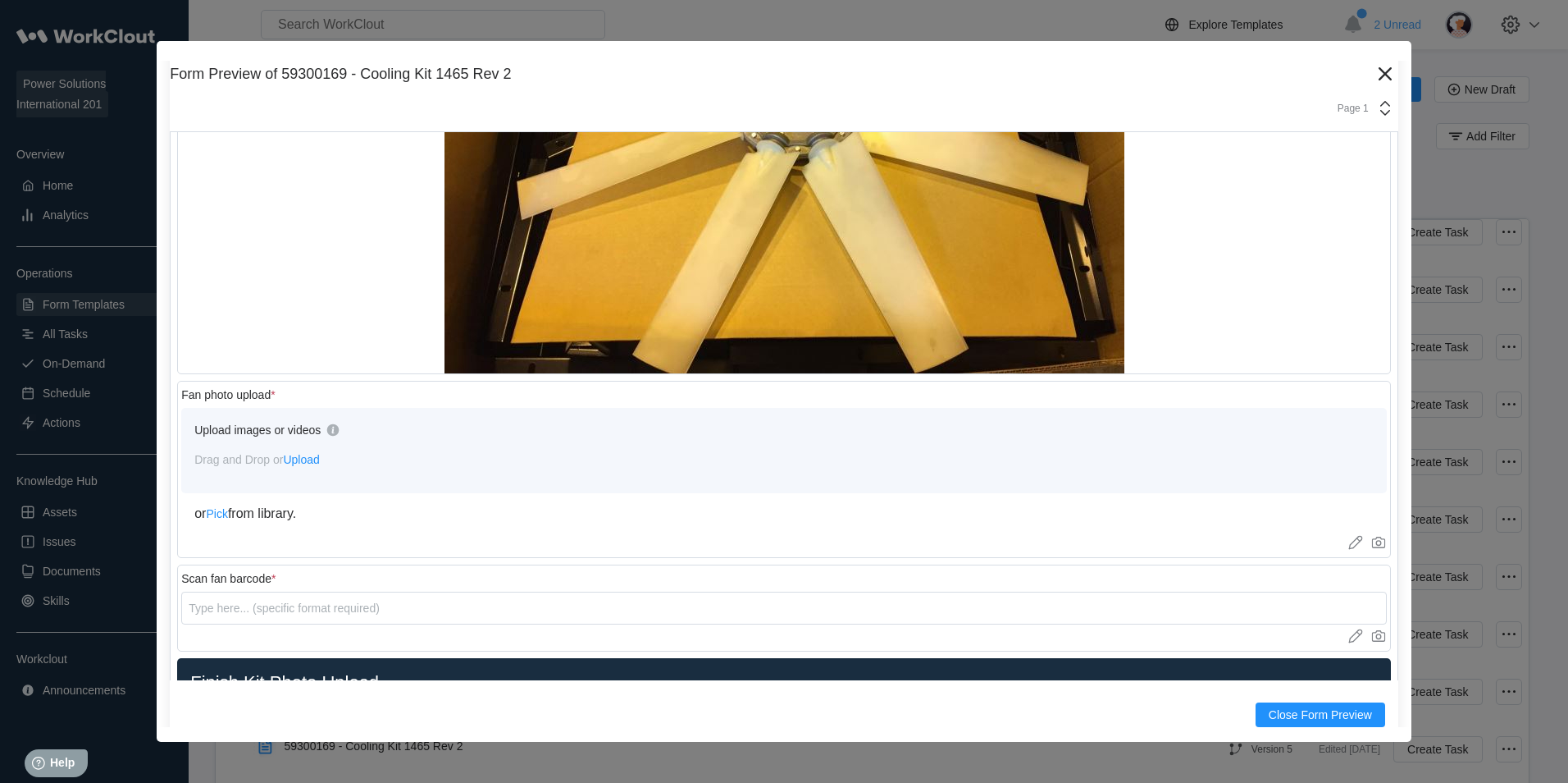
click at [1386, 65] on div "Form Preview of 59300169 - Cooling Kit 1465 Rev 2 Version 3 Page 1 Inspection I…" at bounding box center [784, 391] width 1255 height 700
click at [1378, 77] on icon at bounding box center [1385, 73] width 13 height 13
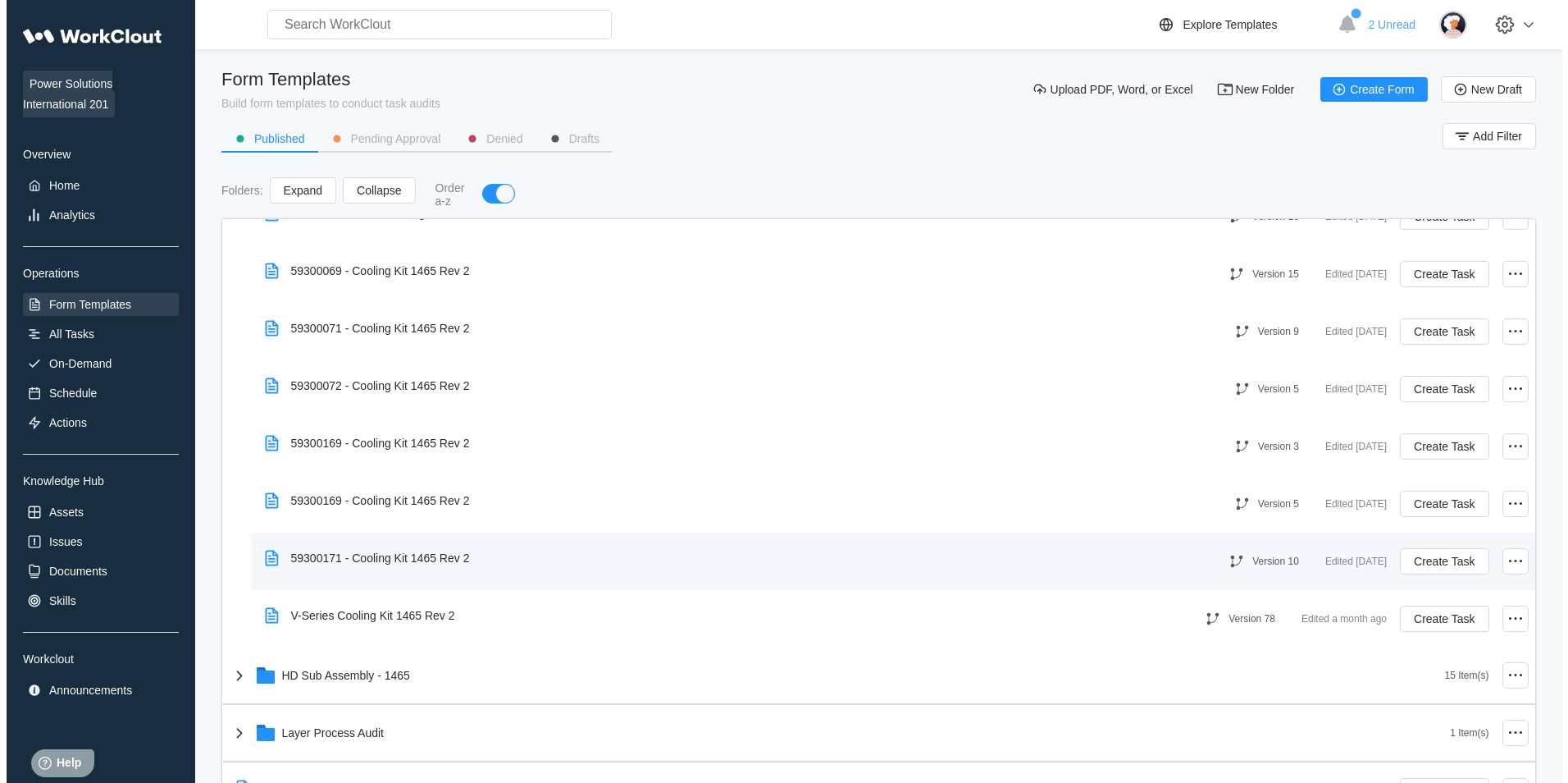
scroll to position [1067, 0]
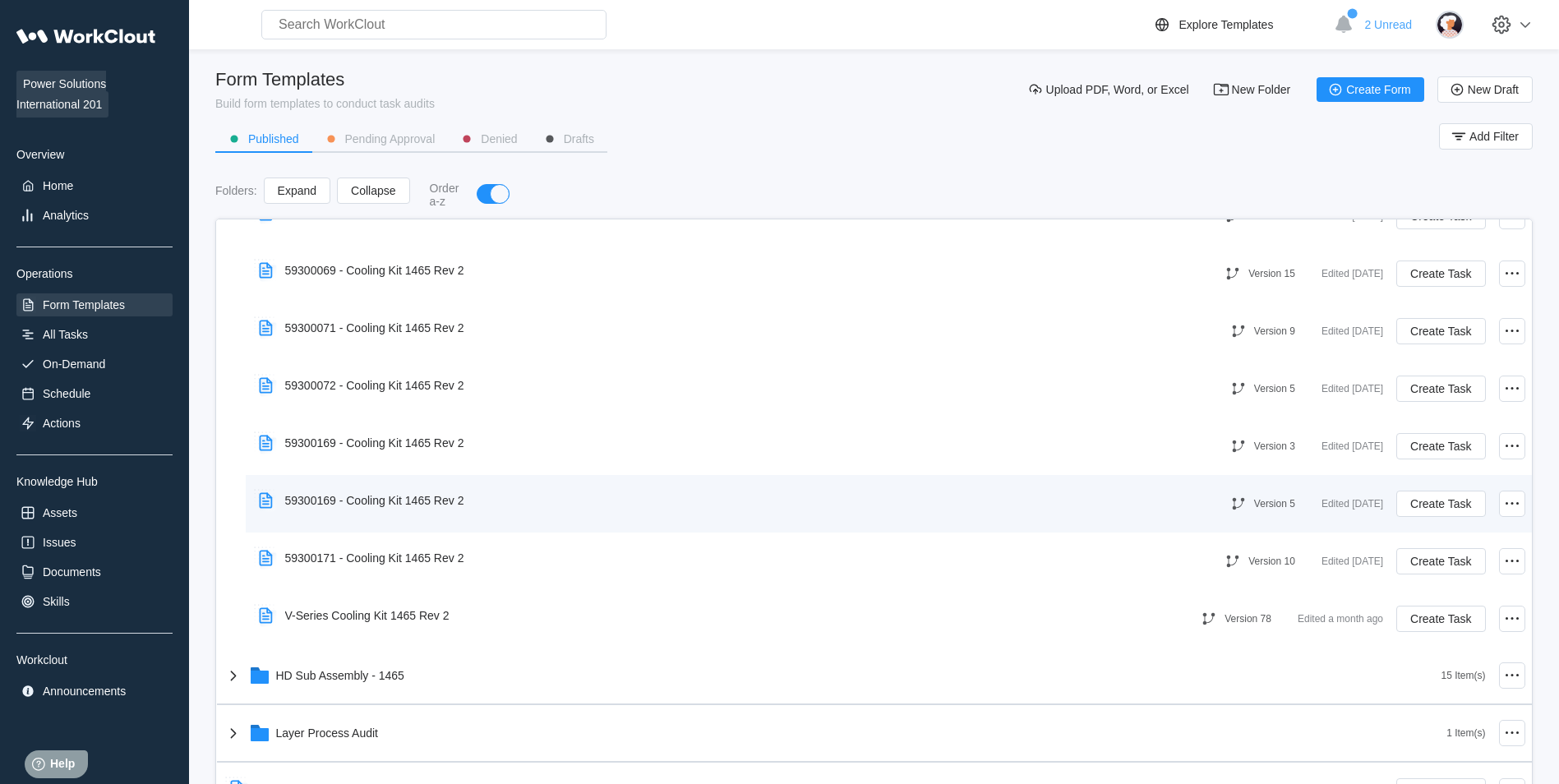
click at [864, 499] on div "59300169 - Cooling Kit 1465 Rev 2" at bounding box center [723, 500] width 944 height 37
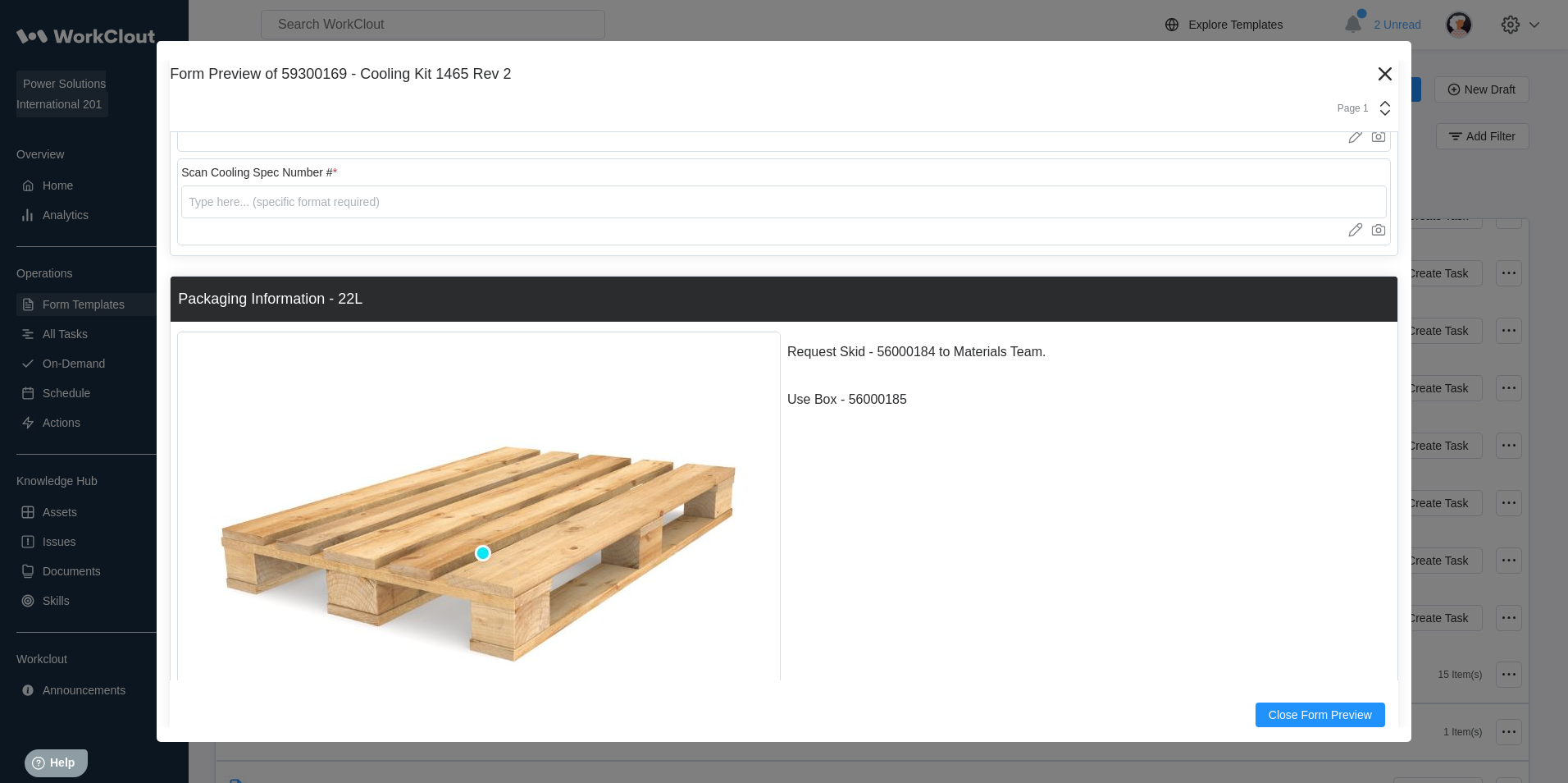
scroll to position [492, 0]
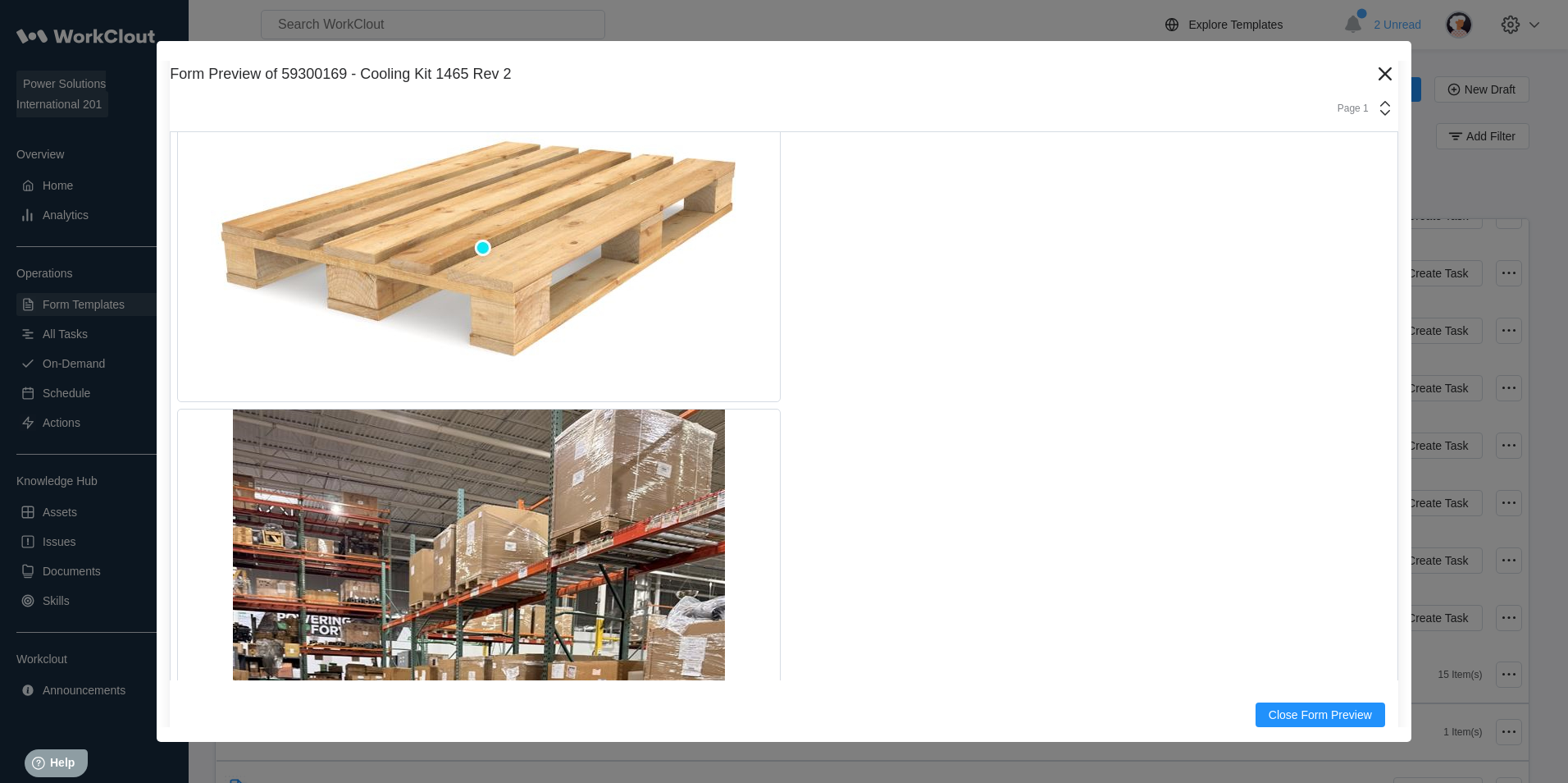
click at [1375, 59] on div "Form Preview of 59300169 - Cooling Kit 1465 Rev 2 Version 5 Page 1 Inspection I…" at bounding box center [784, 391] width 1255 height 700
click at [1372, 68] on icon at bounding box center [1385, 74] width 26 height 26
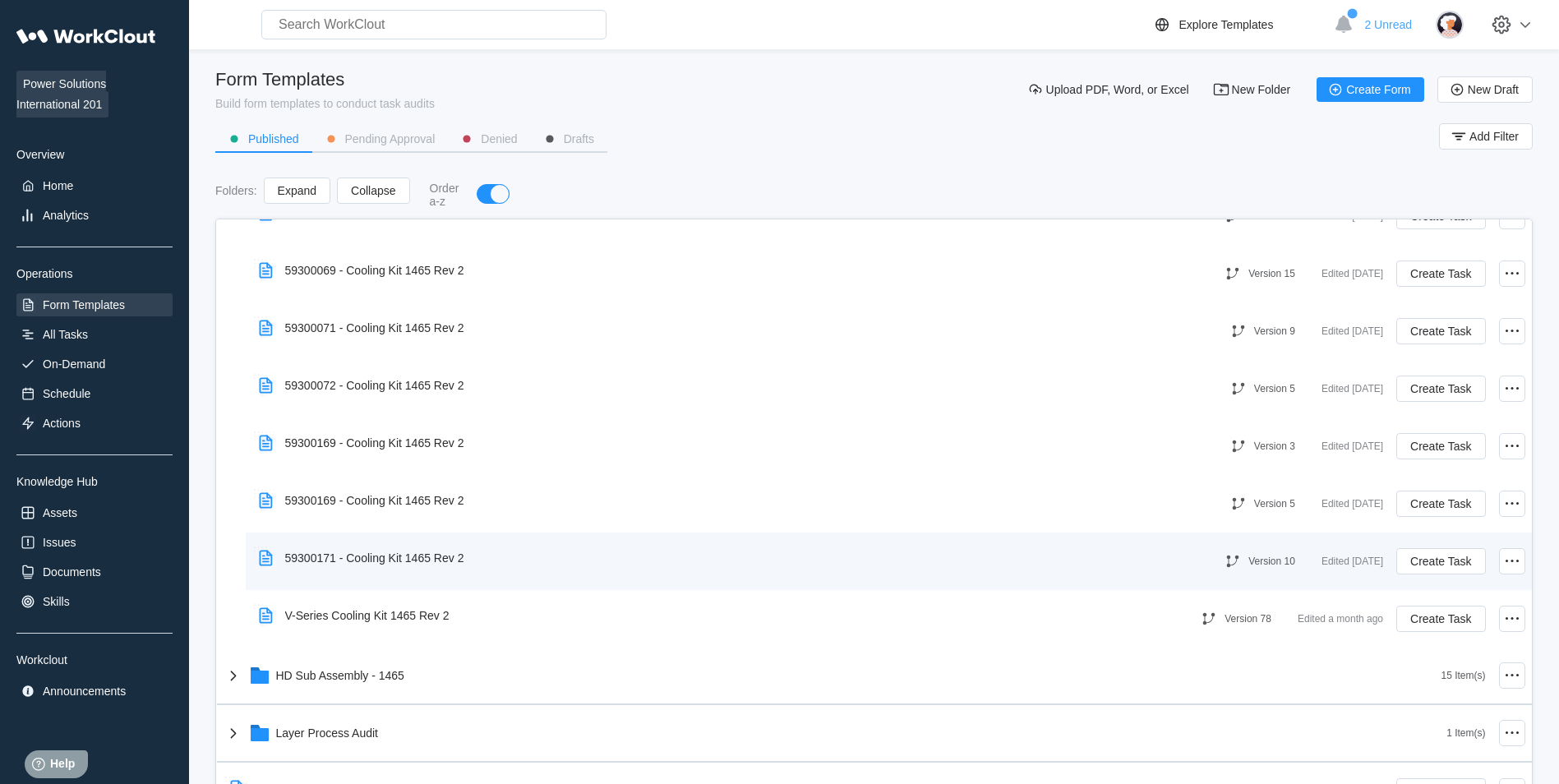
click at [492, 553] on div "59300171 - Cooling Kit 1465 Rev 2" at bounding box center [723, 558] width 944 height 37
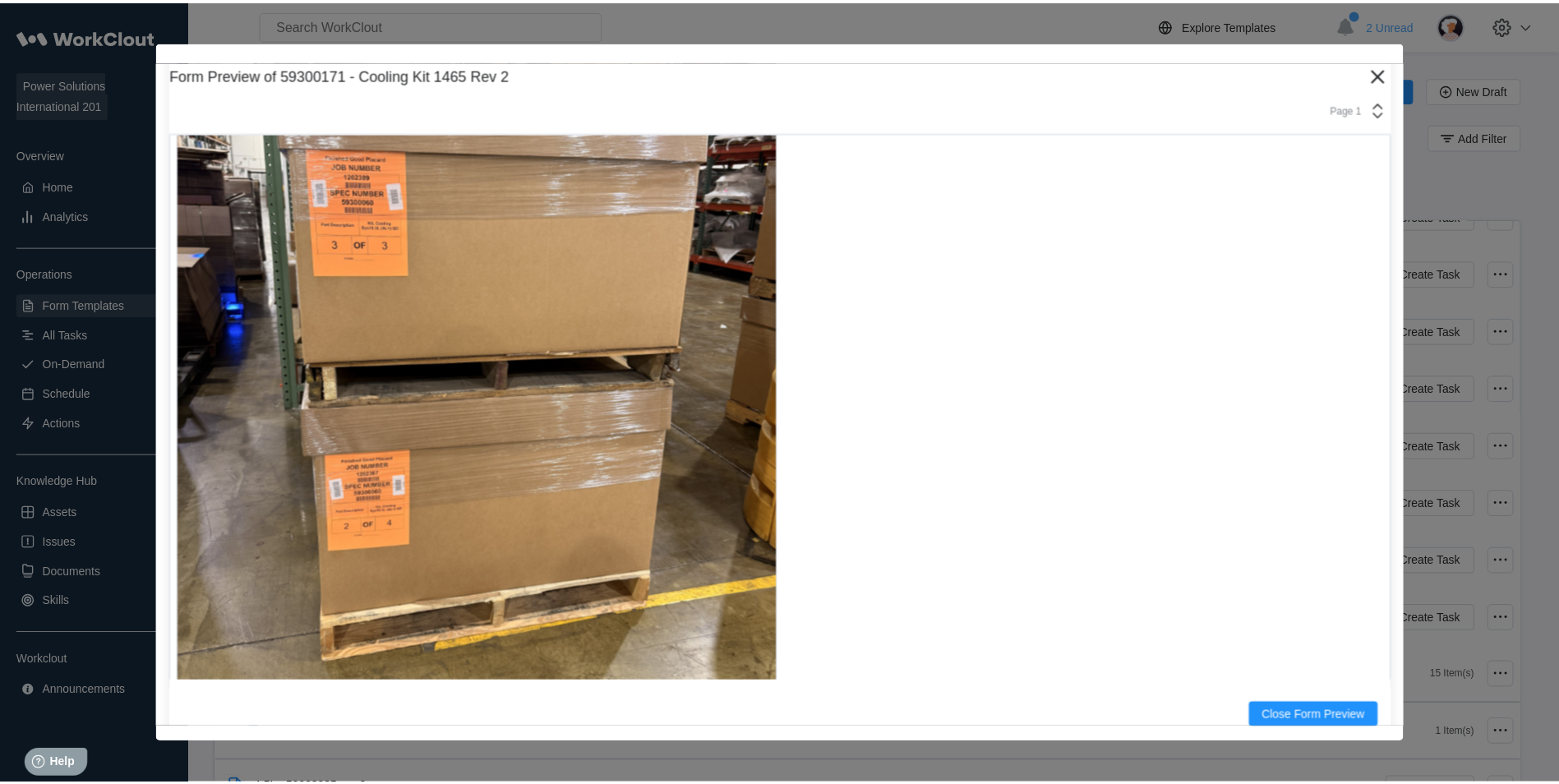
scroll to position [17506, 0]
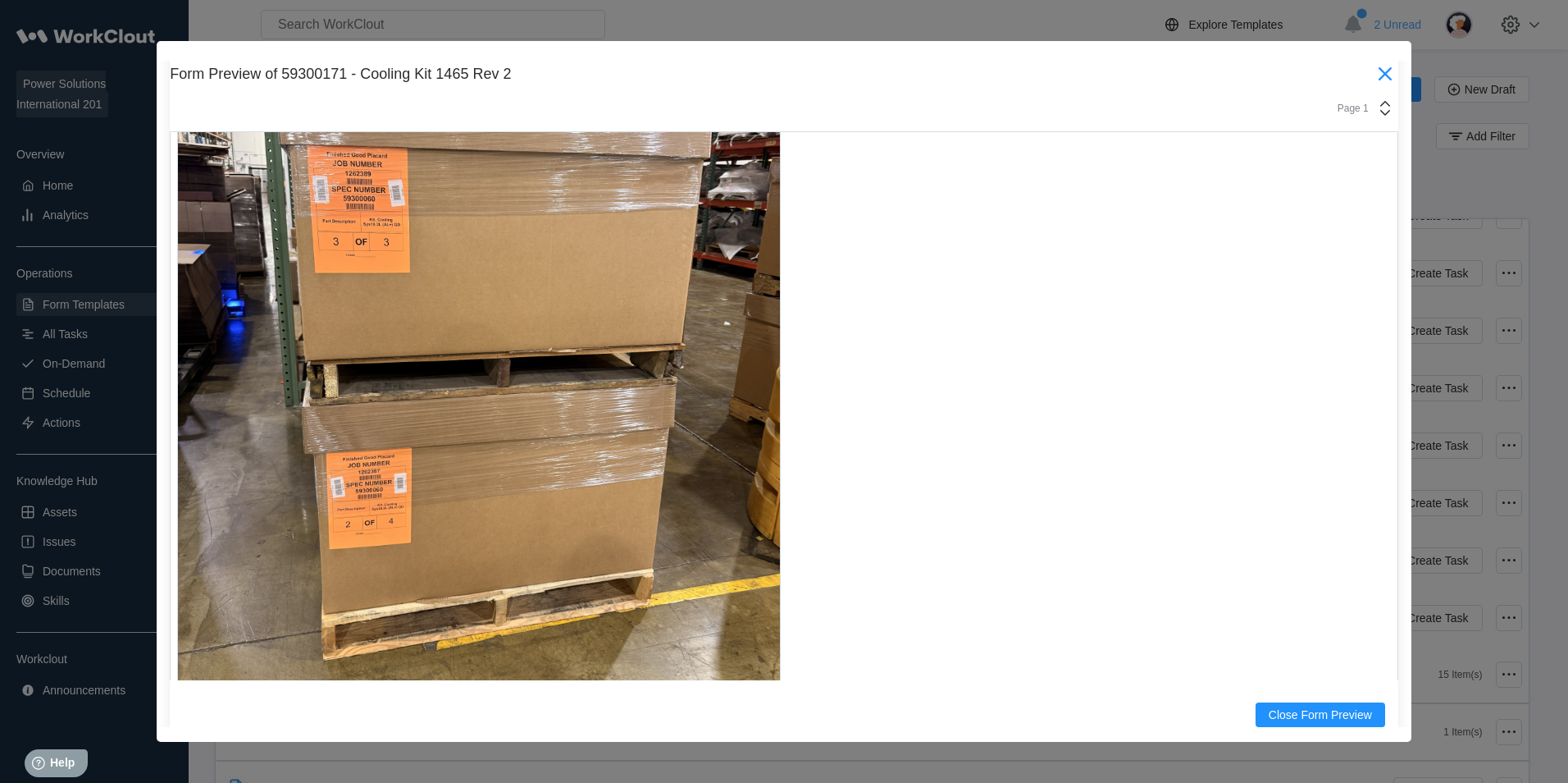
click at [1372, 84] on icon at bounding box center [1385, 74] width 26 height 26
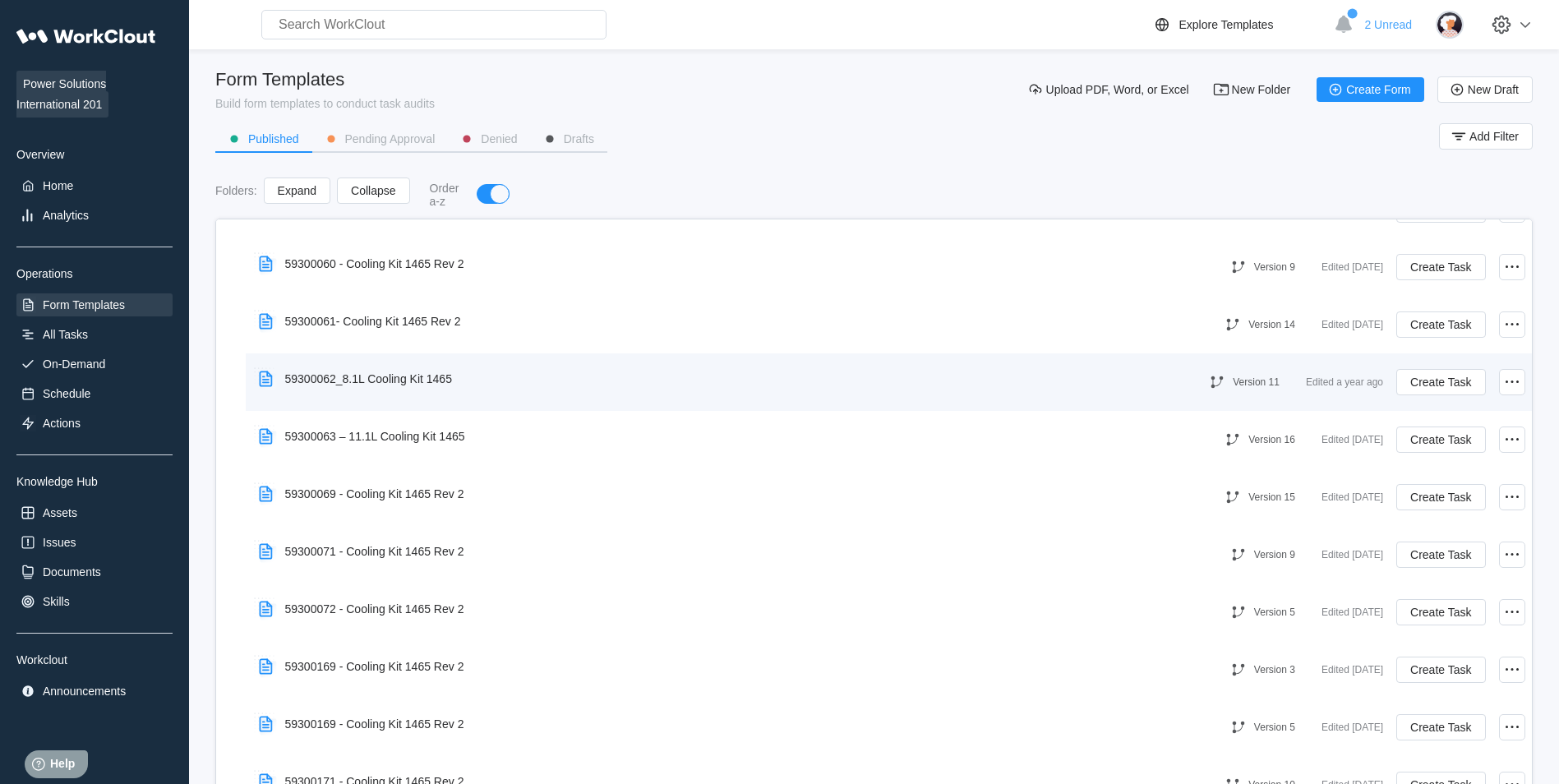
scroll to position [986, 0]
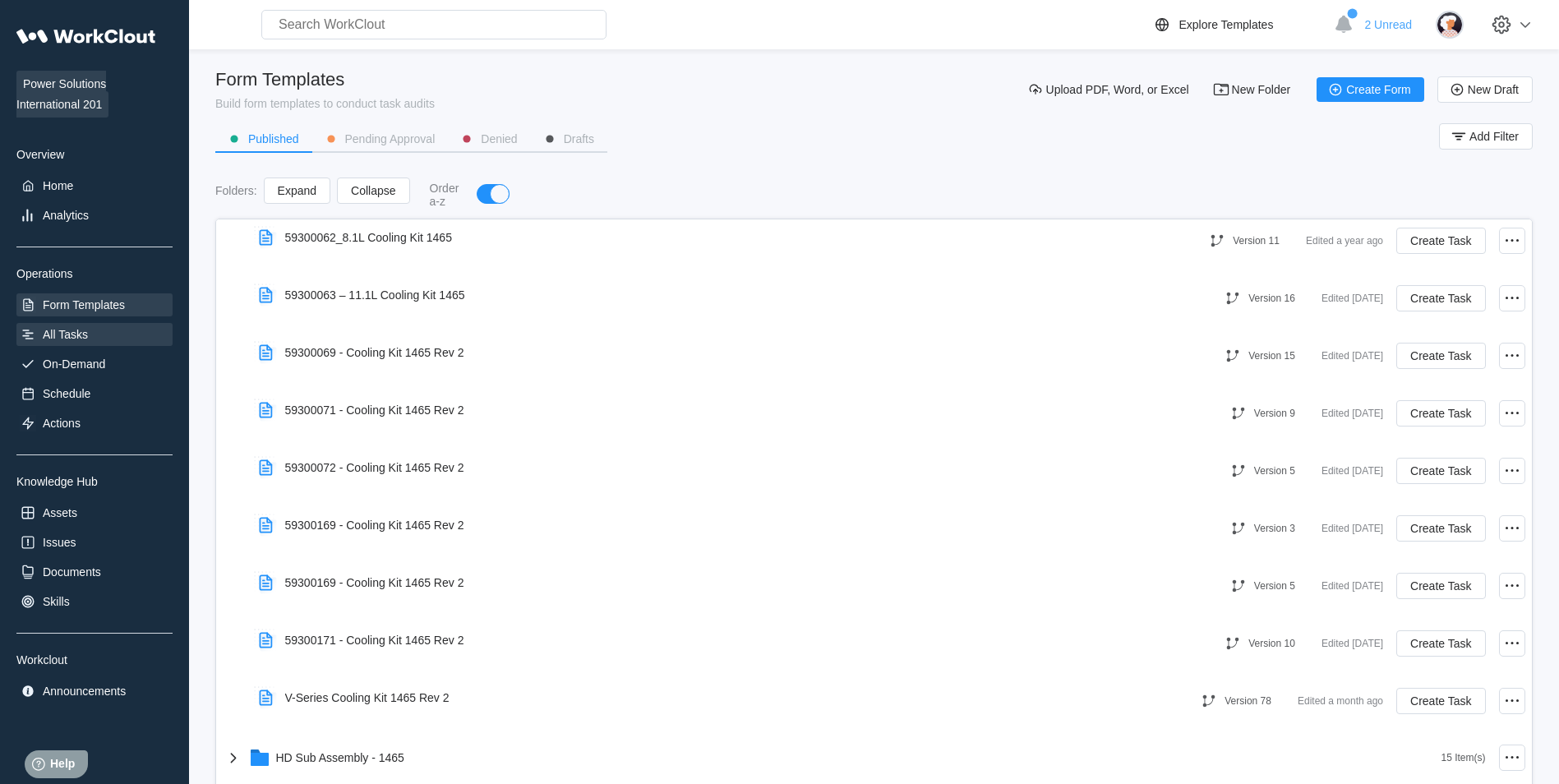
click at [112, 331] on div "All Tasks" at bounding box center [94, 335] width 156 height 23
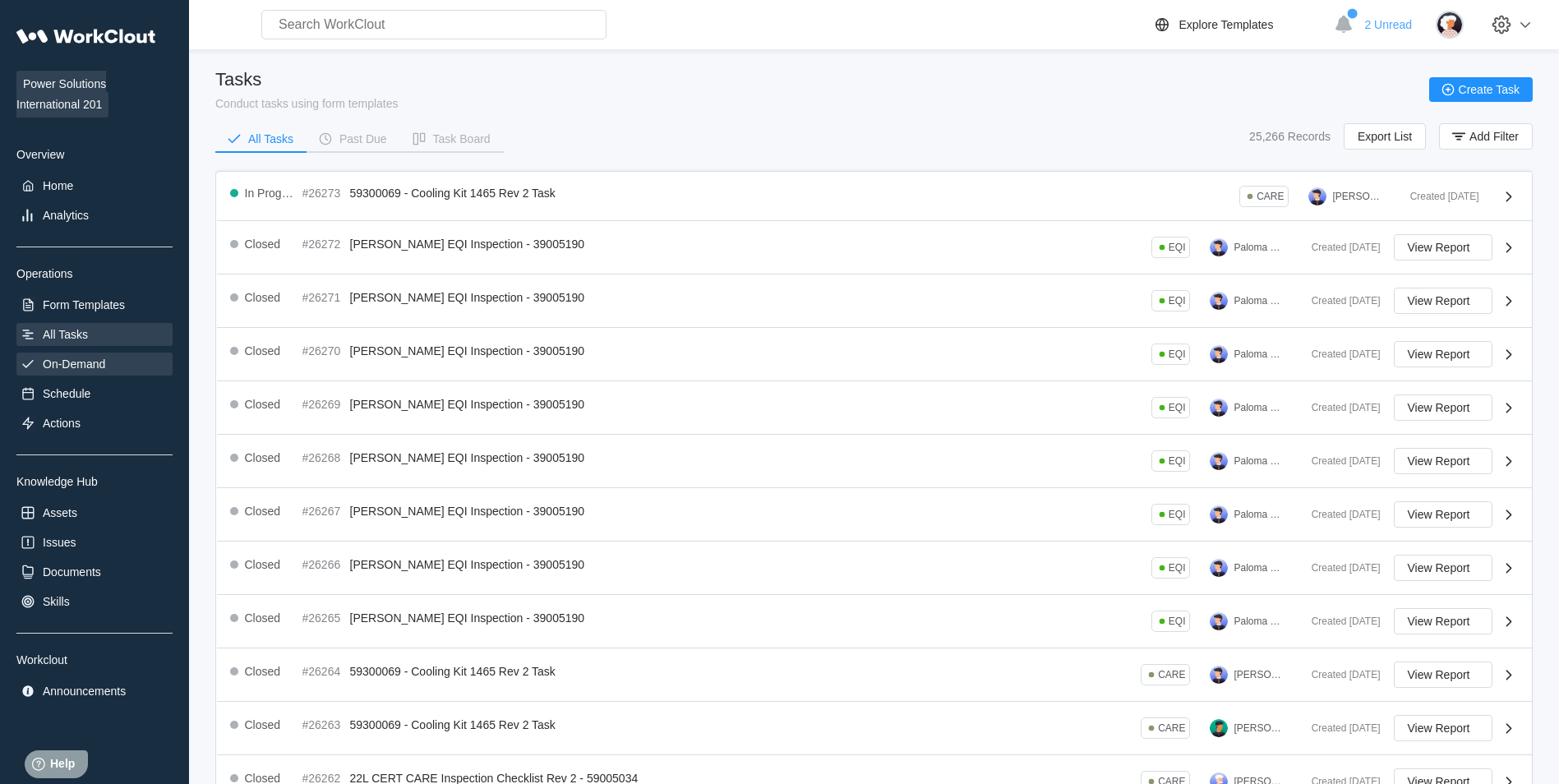
click at [105, 361] on div "On-Demand" at bounding box center [74, 363] width 63 height 13
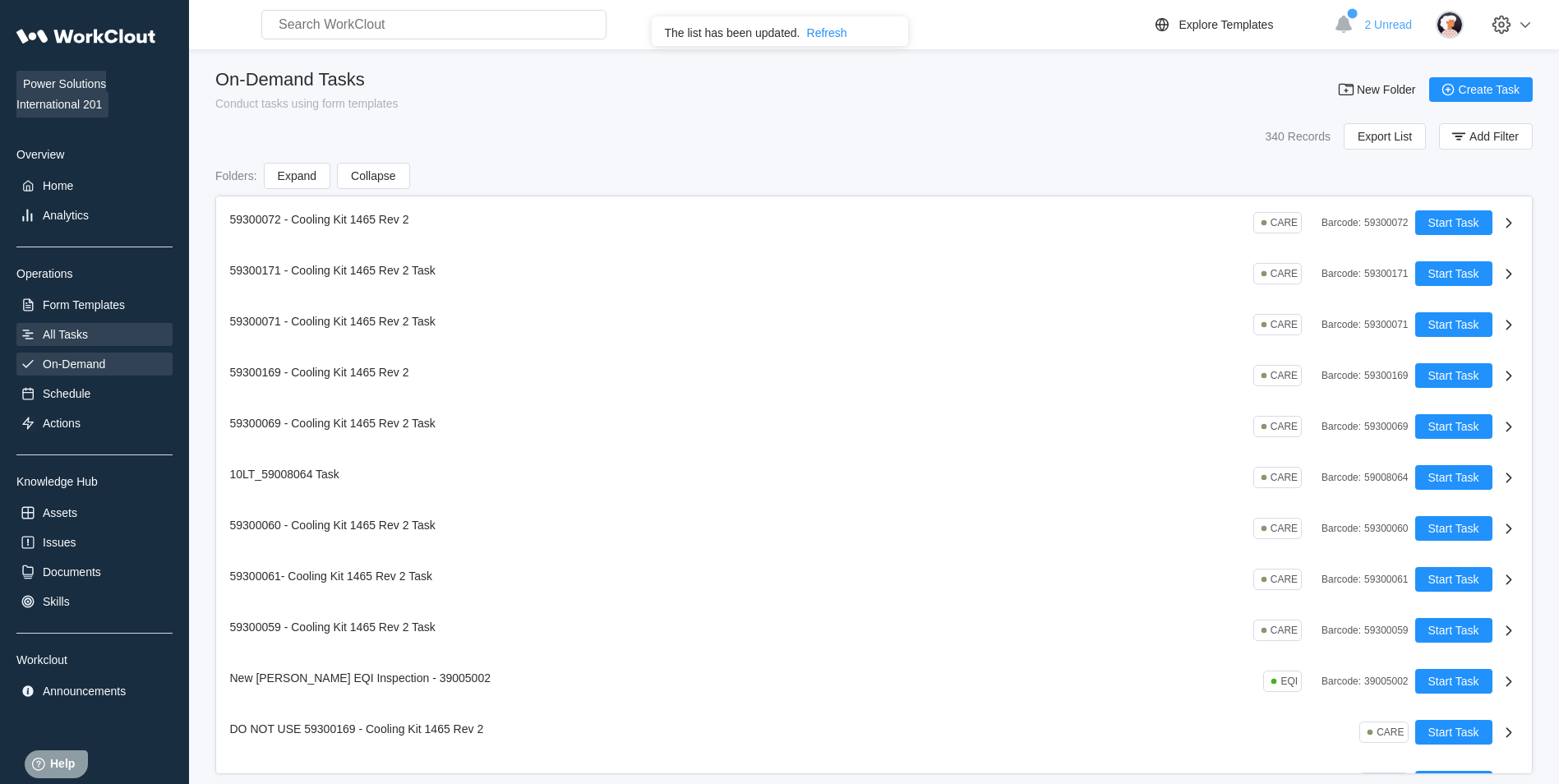
click at [58, 332] on div "All Tasks" at bounding box center [65, 334] width 45 height 13
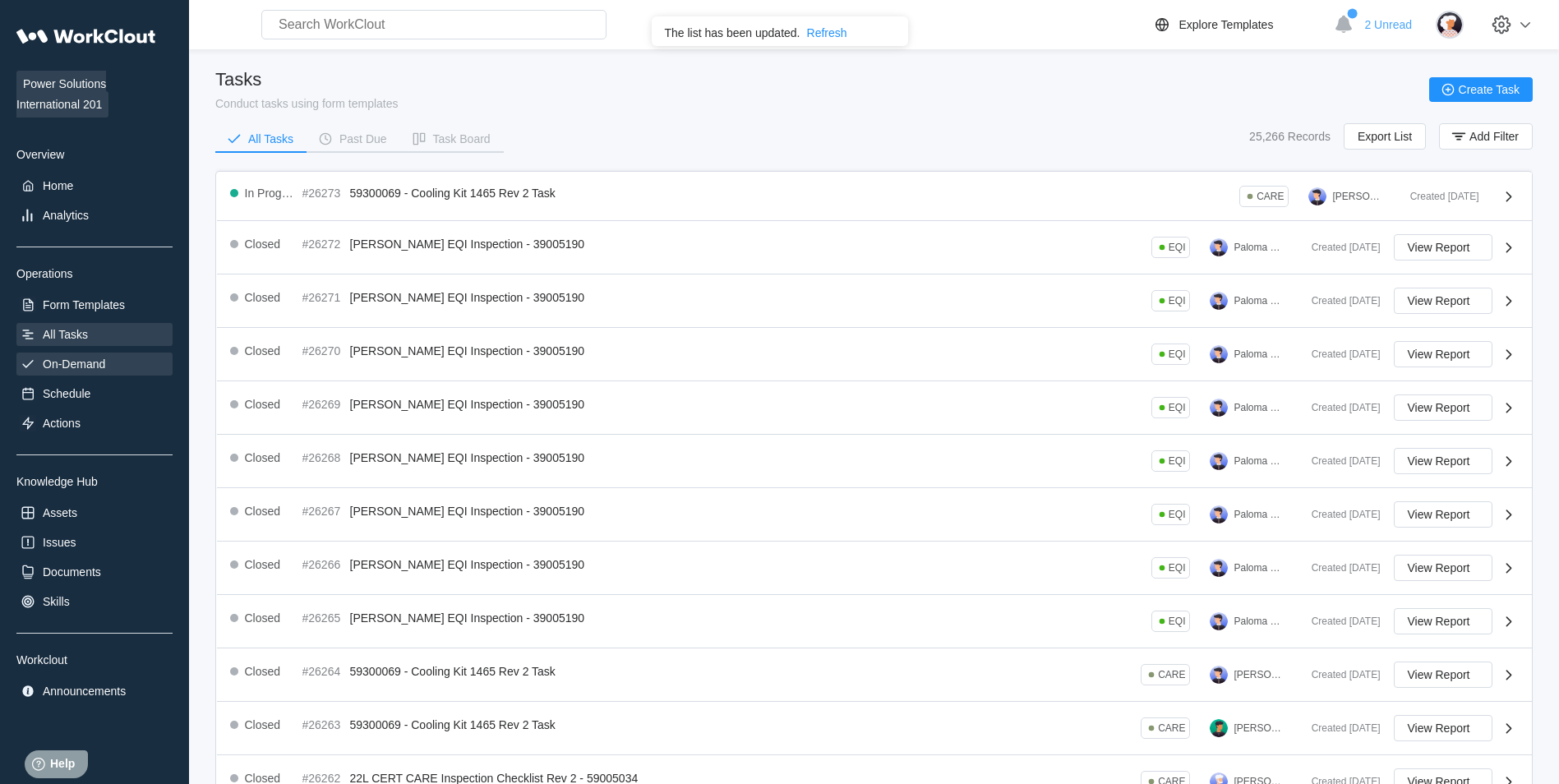
click at [85, 361] on div "On-Demand" at bounding box center [74, 363] width 63 height 13
